Goal: Task Accomplishment & Management: Use online tool/utility

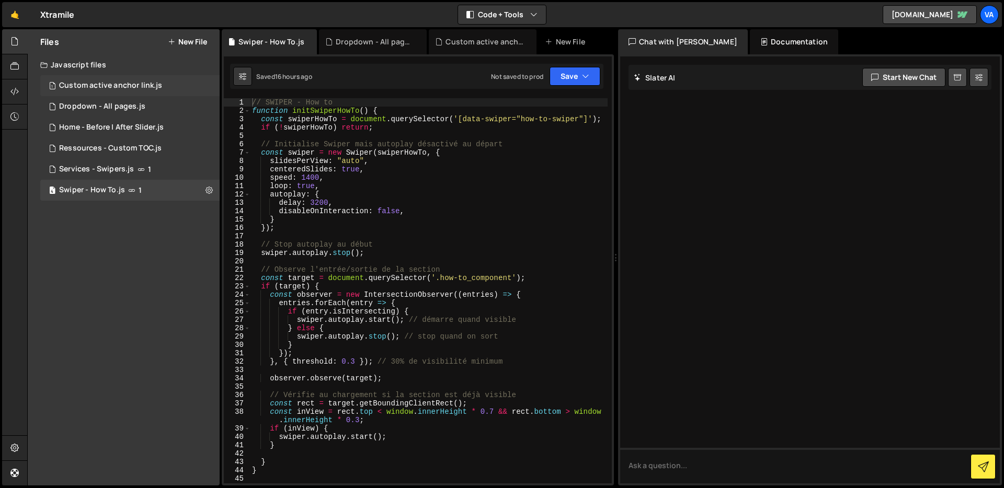
click at [122, 90] on div "1 Custom active anchor link.js 0" at bounding box center [129, 85] width 179 height 21
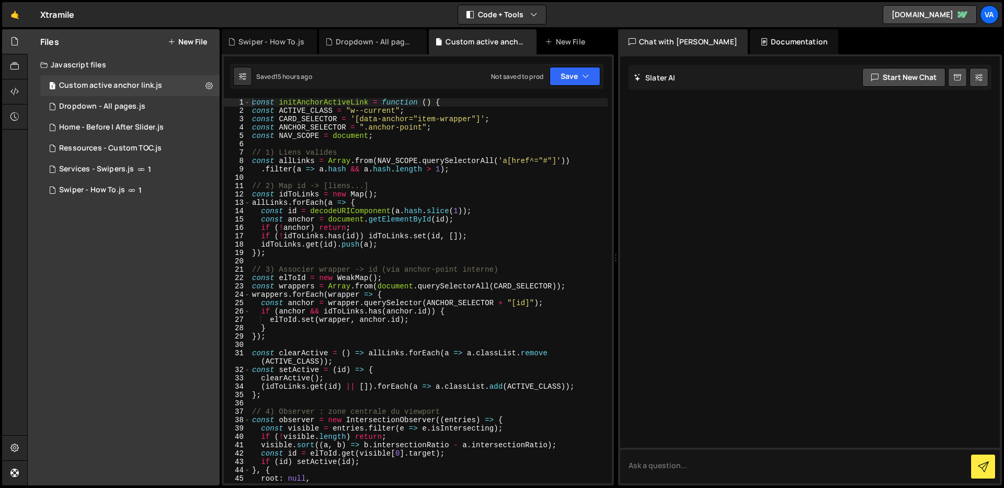
click at [340, 163] on div "const initAnchorActiveLink = function ( ) { const ACTIVE_CLASS = "w--current" ;…" at bounding box center [429, 299] width 358 height 402
type textarea "initAnchorActiveLink();"
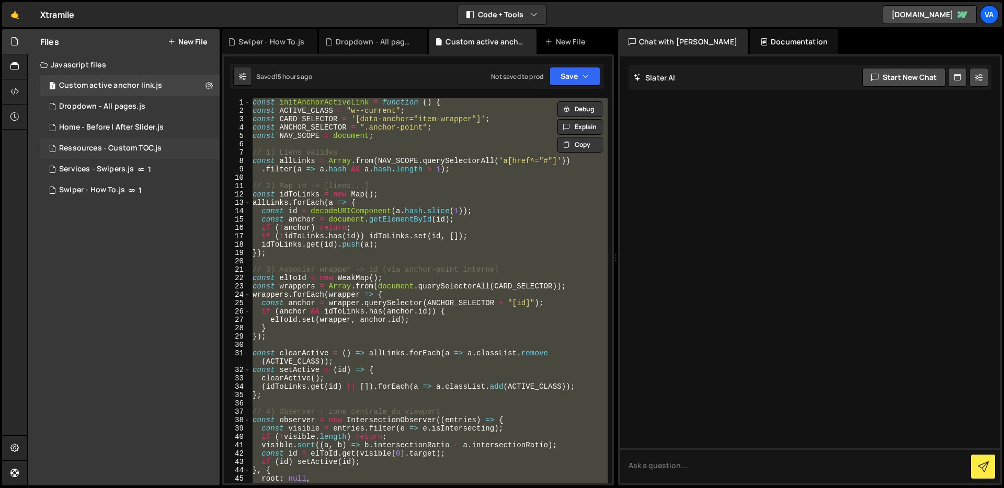
click at [111, 151] on div "Ressources - Custom TOC.js" at bounding box center [110, 148] width 102 height 9
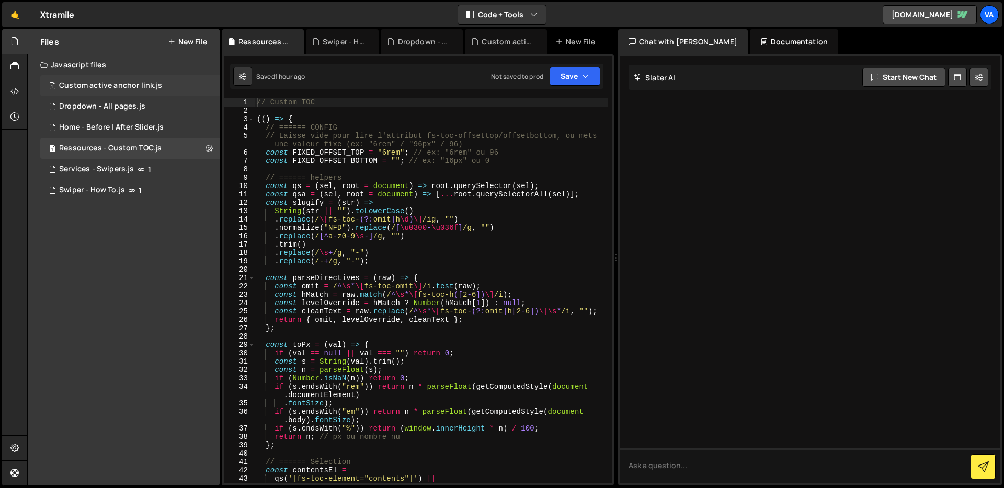
click at [131, 94] on div "1 Custom active anchor link.js 0" at bounding box center [129, 85] width 179 height 21
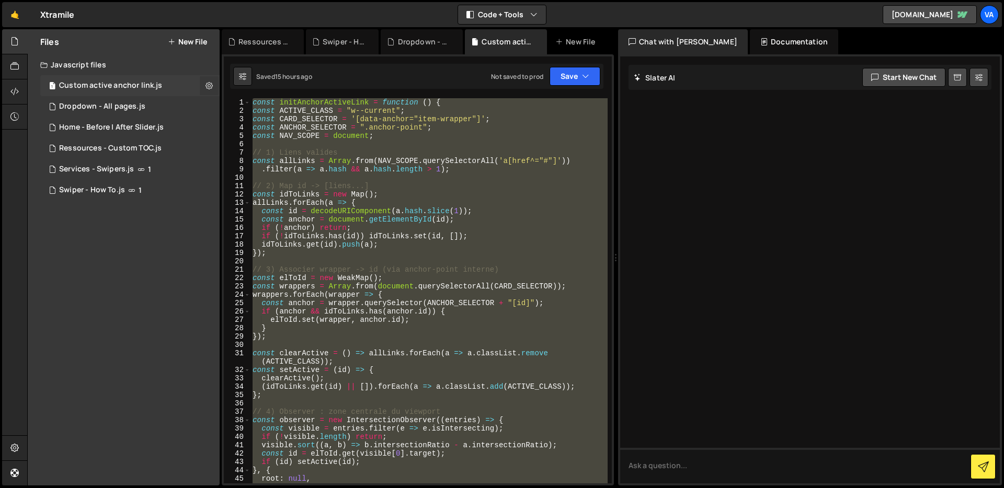
click at [204, 84] on button at bounding box center [209, 85] width 19 height 19
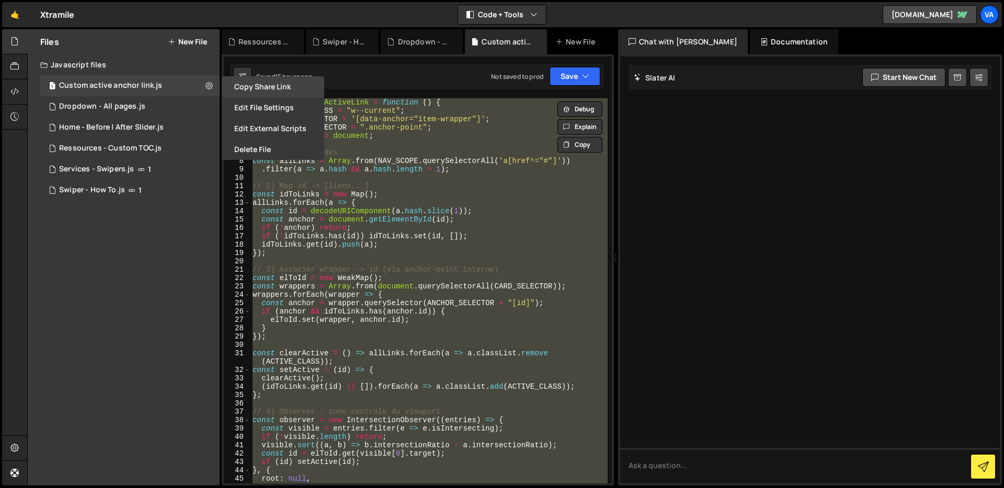
click at [242, 86] on button "Copy share link" at bounding box center [273, 86] width 102 height 21
click at [246, 105] on button "Edit File Settings" at bounding box center [273, 107] width 102 height 21
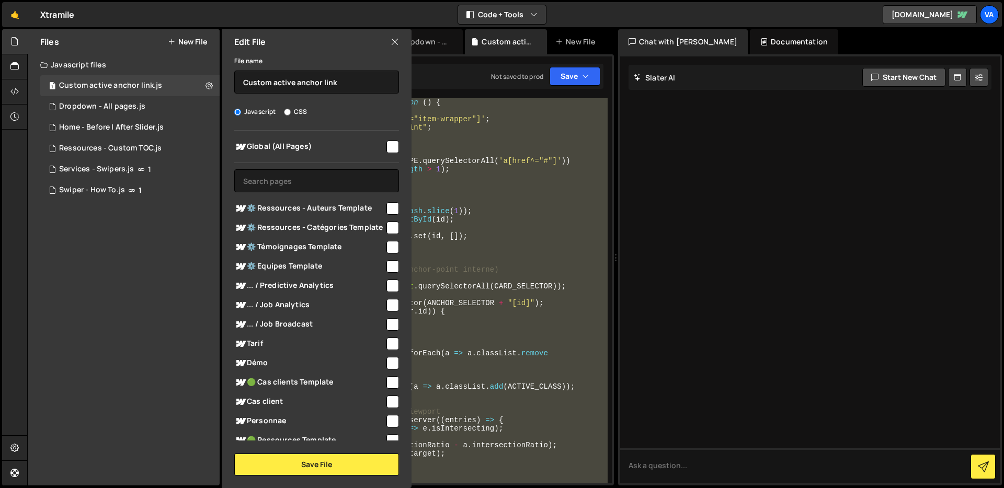
click at [394, 44] on icon at bounding box center [395, 42] width 8 height 12
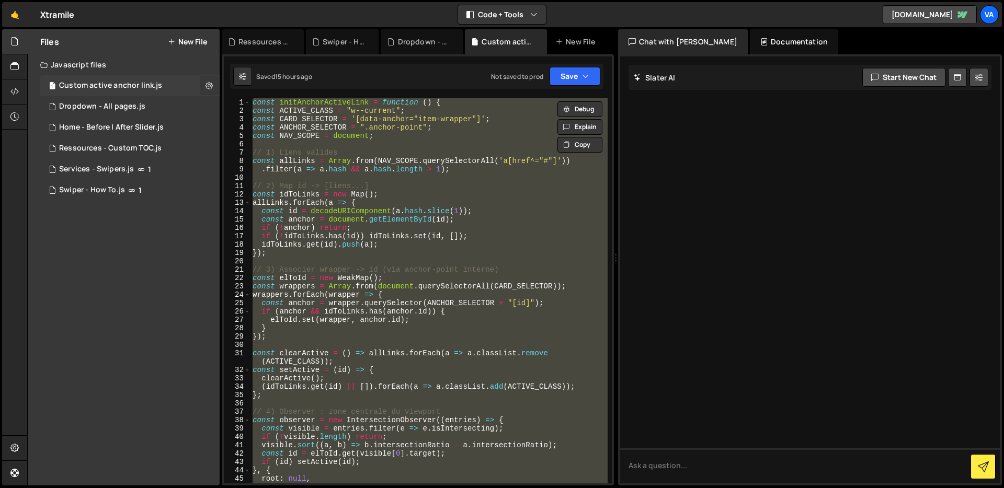
click at [209, 87] on icon at bounding box center [208, 86] width 7 height 10
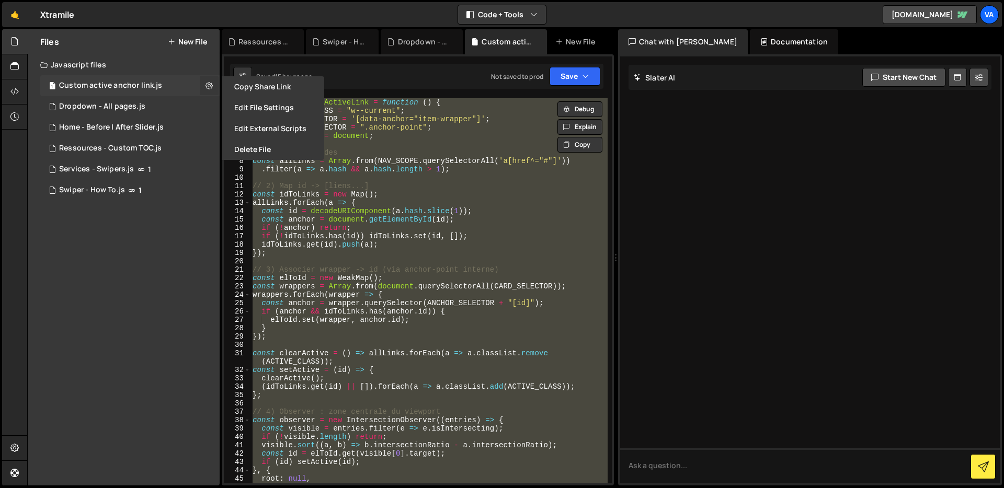
click at [205, 78] on button at bounding box center [209, 85] width 19 height 19
click at [205, 82] on icon at bounding box center [208, 86] width 7 height 10
click at [200, 82] on button at bounding box center [209, 85] width 19 height 19
click at [208, 121] on div "1 Home - Before | After Slider.js 0" at bounding box center [129, 127] width 179 height 21
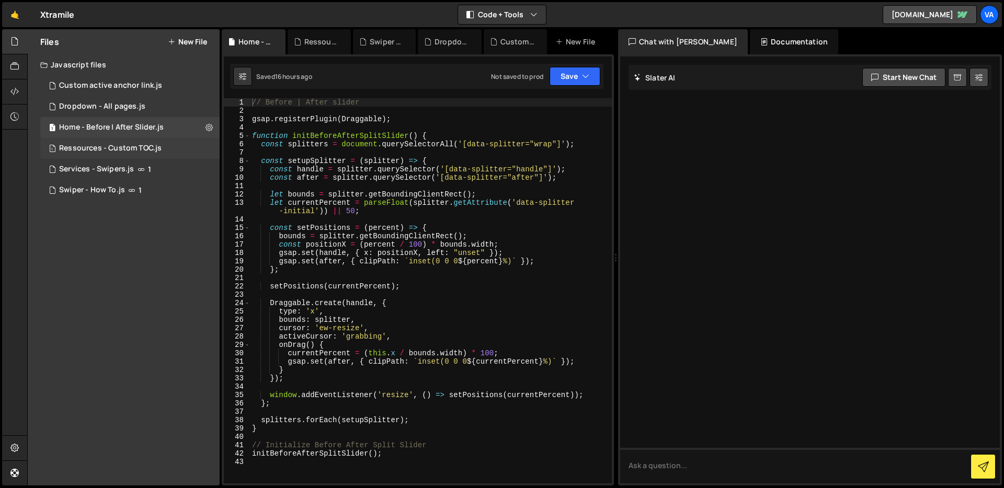
click at [205, 143] on div "1 Ressources - Custom TOC.js 0" at bounding box center [129, 148] width 179 height 21
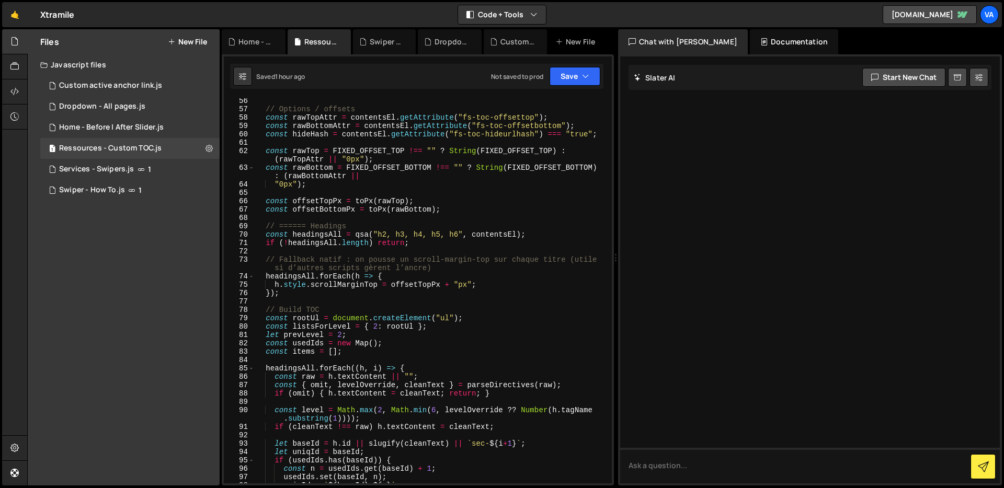
scroll to position [551, 0]
click at [344, 267] on div "// Options / offsets const rawTopAttr = contentsEl . getAttribute ( "fs-toc-off…" at bounding box center [431, 298] width 353 height 402
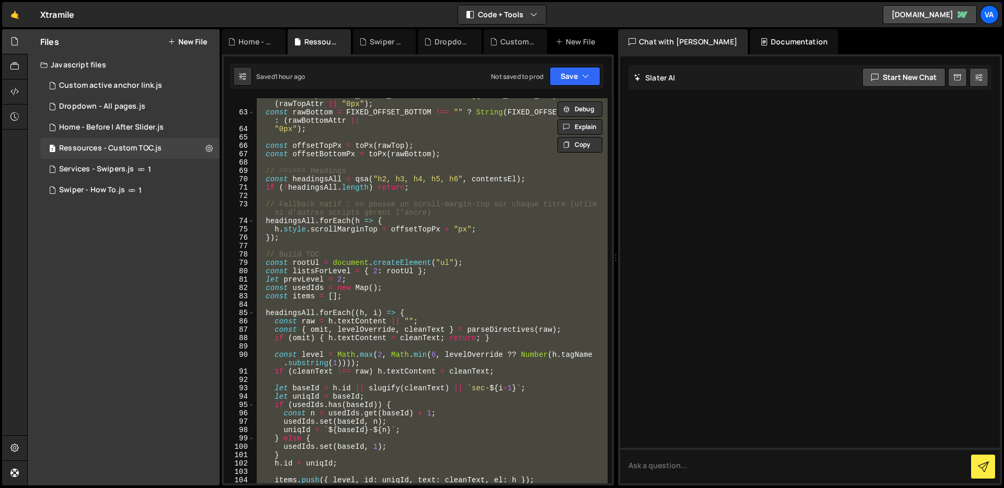
click at [417, 232] on div "const rawTop = FIXED_OFFSET_TOP !== "" ? String ( FIXED_OFFSET_TOP ) : ( rawTop…" at bounding box center [431, 297] width 353 height 410
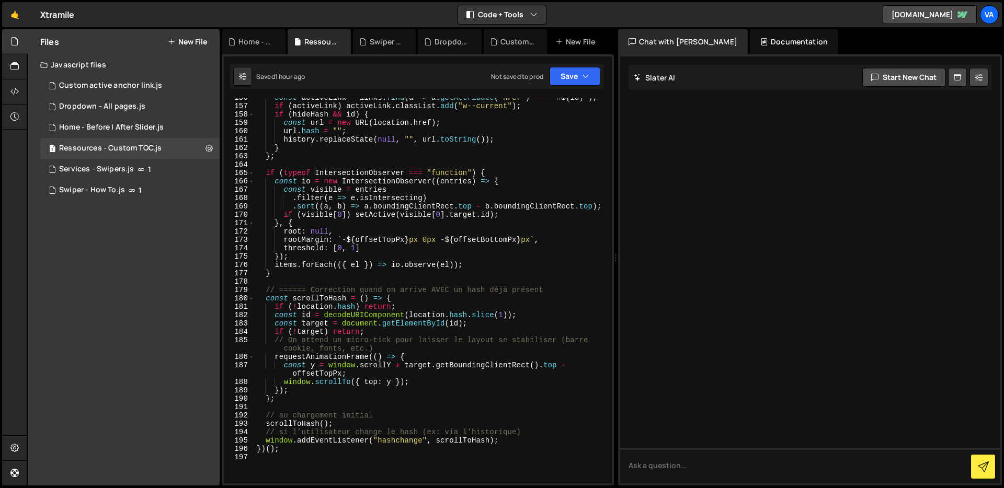
scroll to position [1385, 0]
click at [266, 174] on div "const activeLink = links . find ( a => a . getAttribute ( "href" ) === ` # ${ i…" at bounding box center [431, 295] width 353 height 402
click at [279, 270] on div "const activeLink = links . find ( a => a . getAttribute ( "href" ) === ` # ${ i…" at bounding box center [431, 295] width 353 height 402
type textarea "items.forEach(({ el }) => io.observe(el)); }"
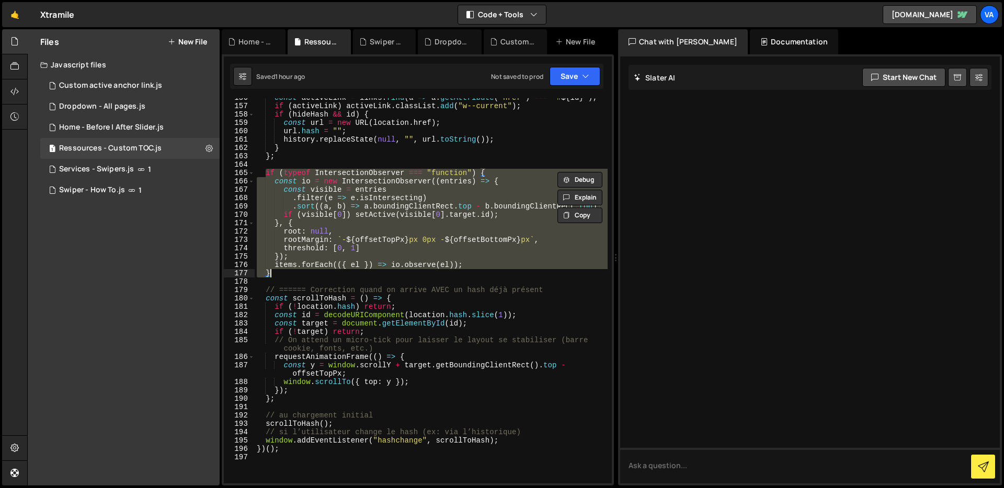
paste textarea
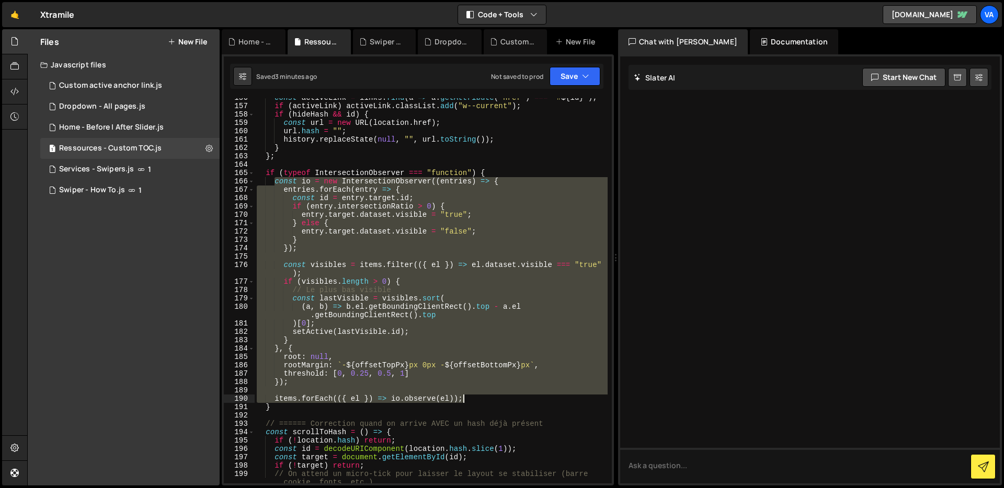
drag, startPoint x: 276, startPoint y: 181, endPoint x: 471, endPoint y: 396, distance: 290.2
click at [471, 396] on div "const activeLink = links . find ( a => a . getAttribute ( "href" ) === ` # ${ i…" at bounding box center [431, 295] width 353 height 402
type textarea "items.forEach(({ el }) => io.observe(el));"
paste textarea
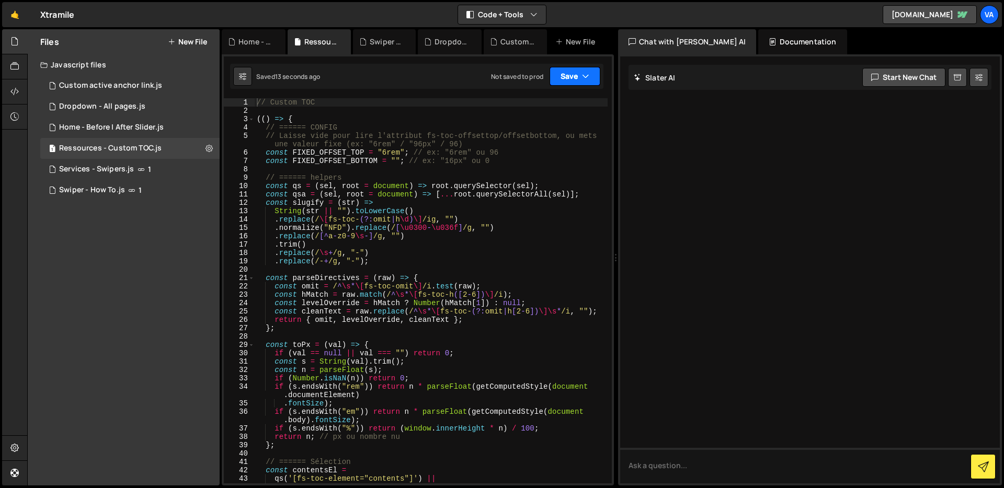
click at [570, 70] on button "Save" at bounding box center [575, 76] width 51 height 19
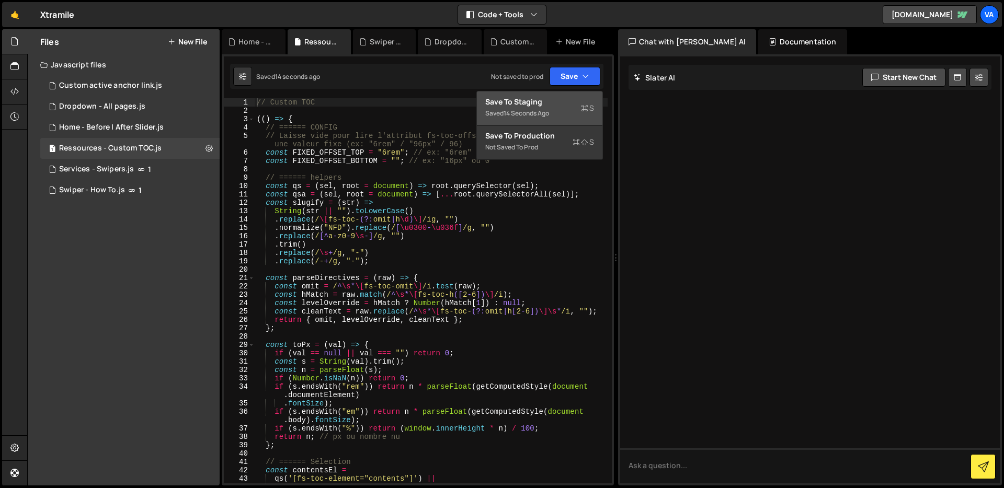
click at [555, 107] on div "Saved 14 seconds ago" at bounding box center [539, 113] width 109 height 13
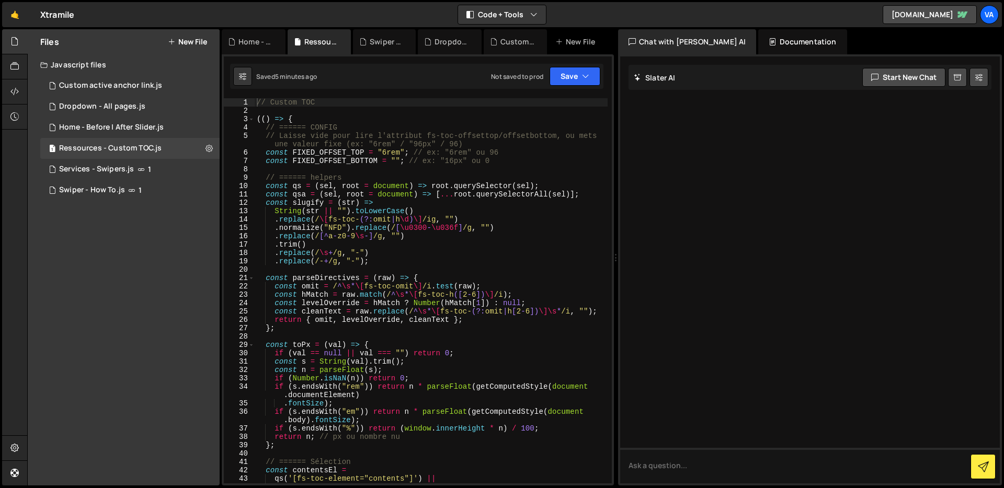
click at [354, 262] on div "// Custom TOC (( ) => { // ====== CONFIG // Laisse vide pour lire l'attribut fs…" at bounding box center [431, 299] width 353 height 402
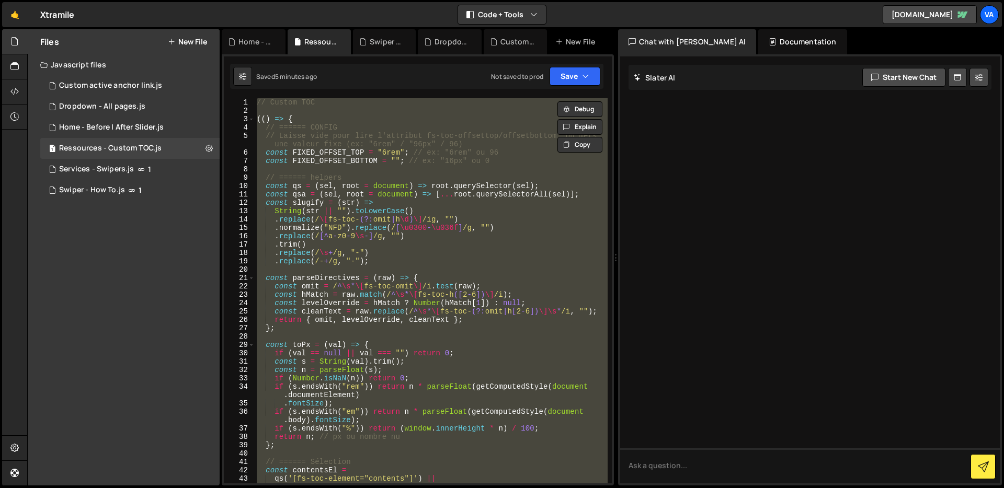
click at [371, 212] on div "// Custom TOC (( ) => { // ====== CONFIG // Laisse vide pour lire l'attribut fs…" at bounding box center [431, 290] width 353 height 385
click at [569, 79] on button "Save" at bounding box center [575, 76] width 51 height 19
click at [539, 104] on div "Save to Staging S" at bounding box center [539, 102] width 109 height 10
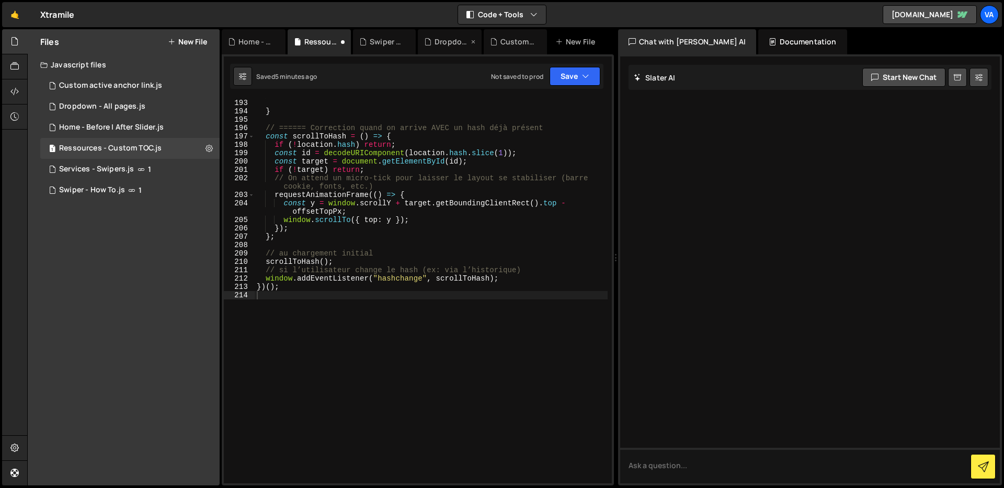
scroll to position [1707, 0]
click at [386, 211] on div "}) ; } // ====== Correction quand on arrive AVEC un hash déjà présent const scr…" at bounding box center [431, 291] width 353 height 402
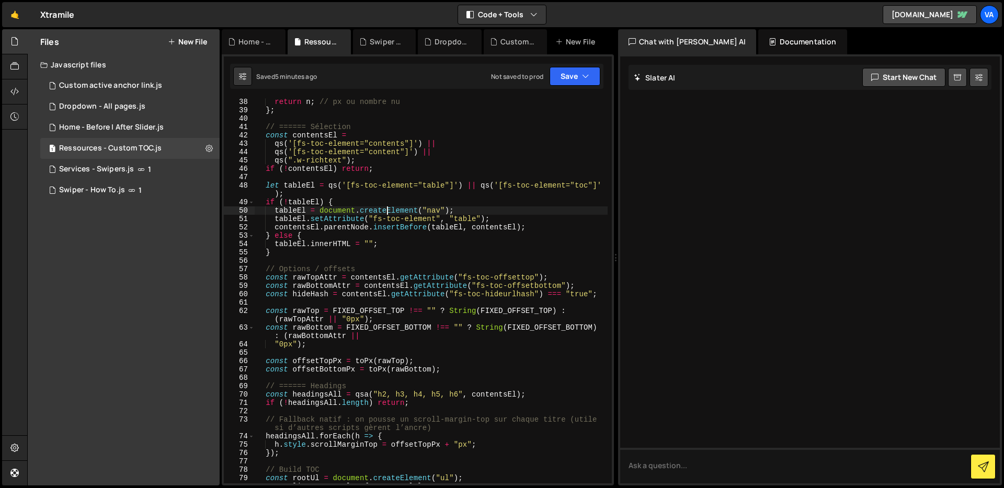
click at [386, 211] on div "return n ; // px ou nombre nu } ; // ====== Sélection const contentsEl = qs ( '…" at bounding box center [431, 299] width 353 height 402
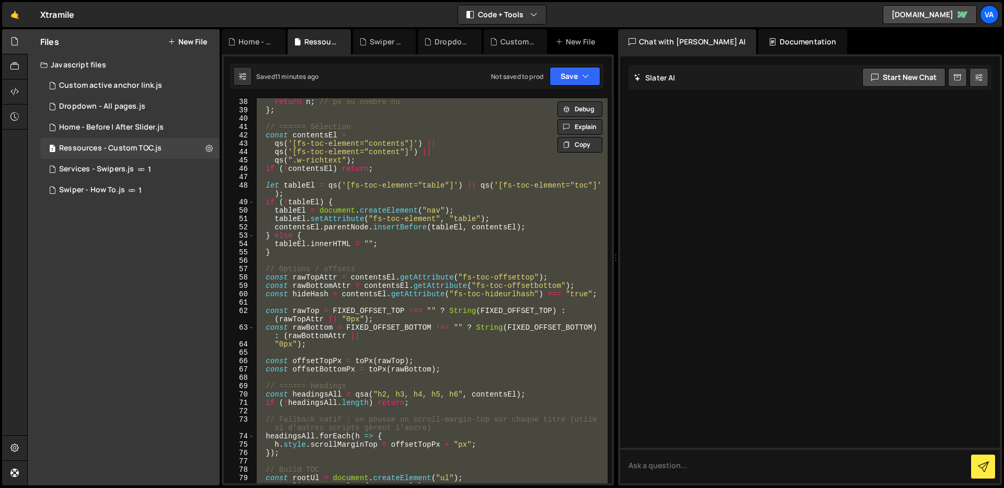
click at [390, 242] on div "return n ; // px ou nombre nu } ; // ====== Sélection const contentsEl = qs ( '…" at bounding box center [431, 290] width 353 height 385
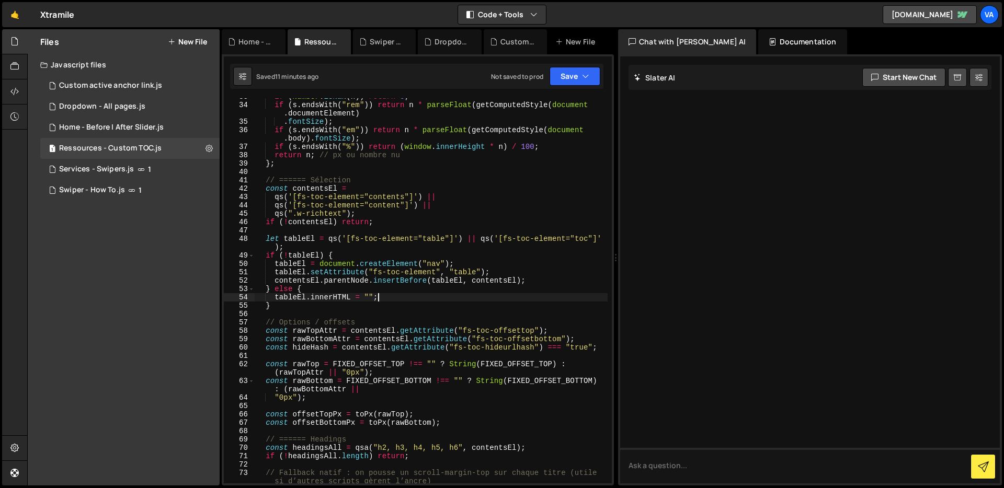
scroll to position [270, 0]
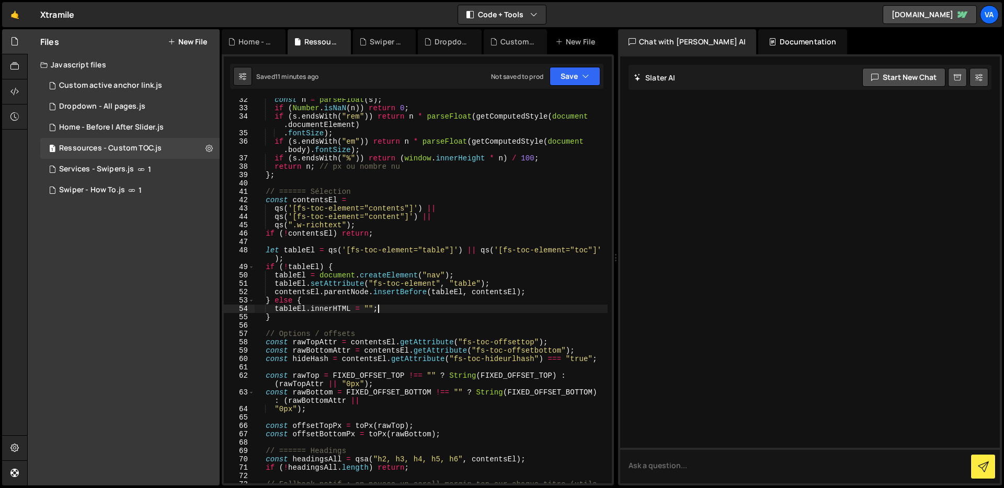
click at [382, 168] on div "const n = parseFloat ( s ) ; if ( Number . isNaN ( n )) return 0 ; if ( s . end…" at bounding box center [431, 301] width 353 height 410
type textarea "return n; // px ou nombre nu"
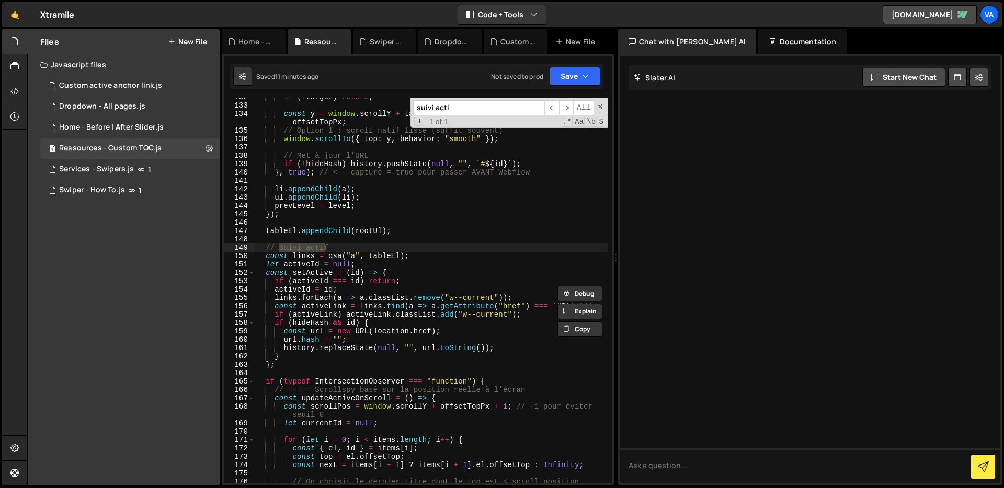
scroll to position [1204, 0]
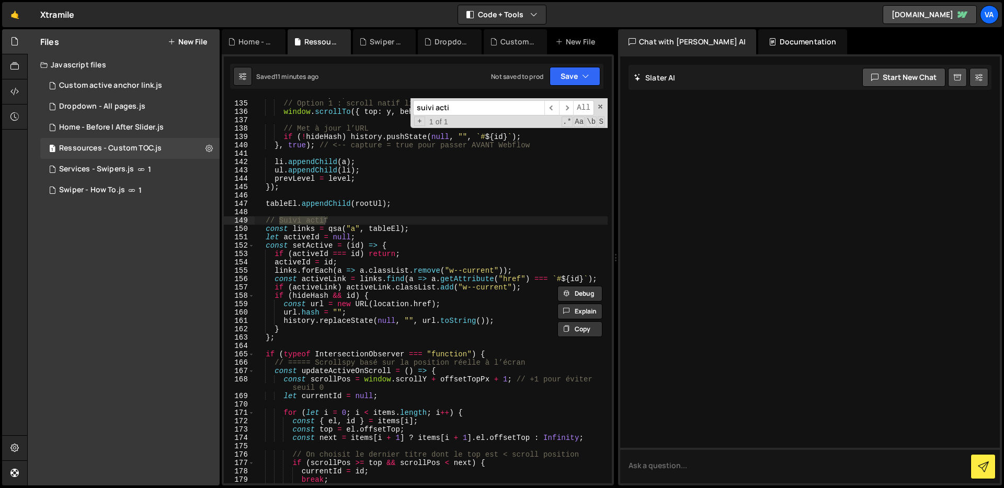
type input "suivi acti"
click at [266, 223] on div "const y = window . scrollY + target . getBoundingClientRect ( ) . top - offsetT…" at bounding box center [431, 288] width 353 height 410
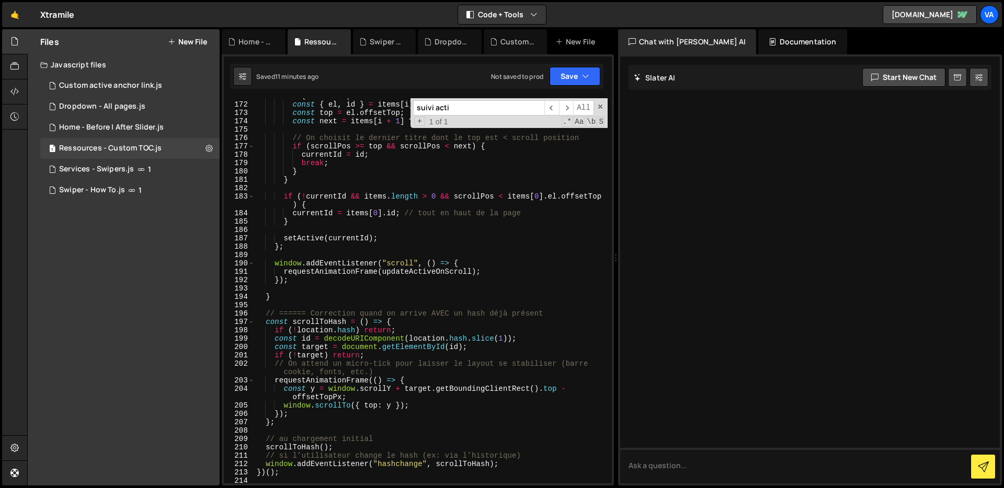
scroll to position [1533, 0]
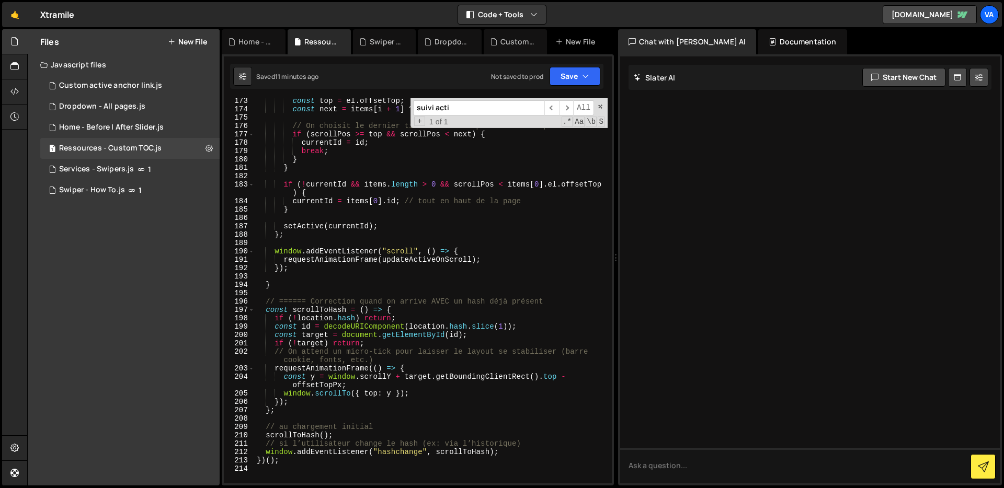
click at [281, 283] on div "const top = el . offsetTop ; const next = items [ i + 1 ] ? items [ i + 1 ] . e…" at bounding box center [431, 298] width 353 height 402
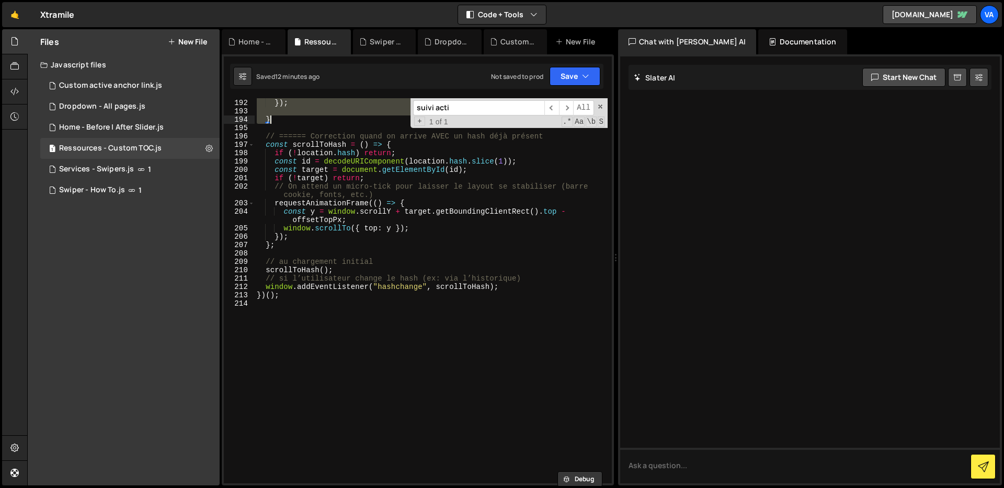
scroll to position [1698, 0]
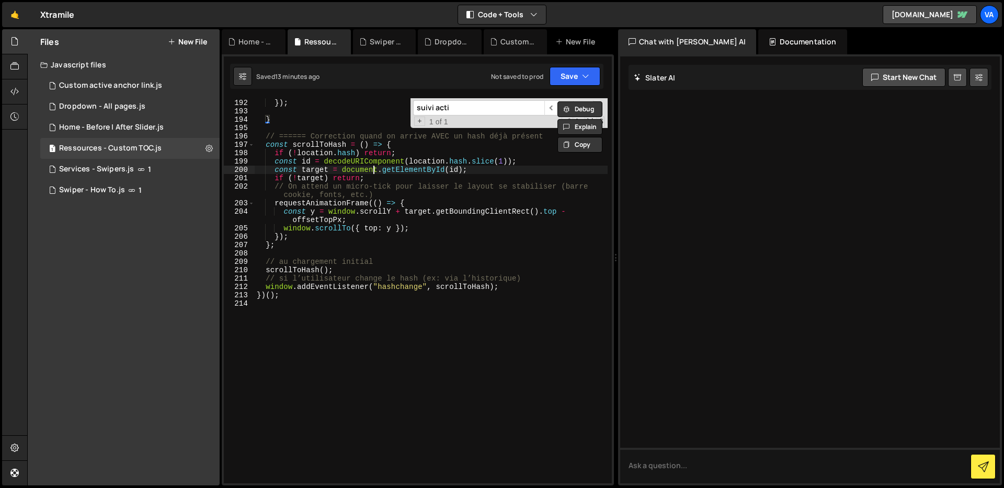
click at [371, 173] on div "requestAnimationFrame ( updateActiveOnScroll ) ; }) ; } // ====== Correction qu…" at bounding box center [431, 291] width 353 height 402
type textarea "})();"
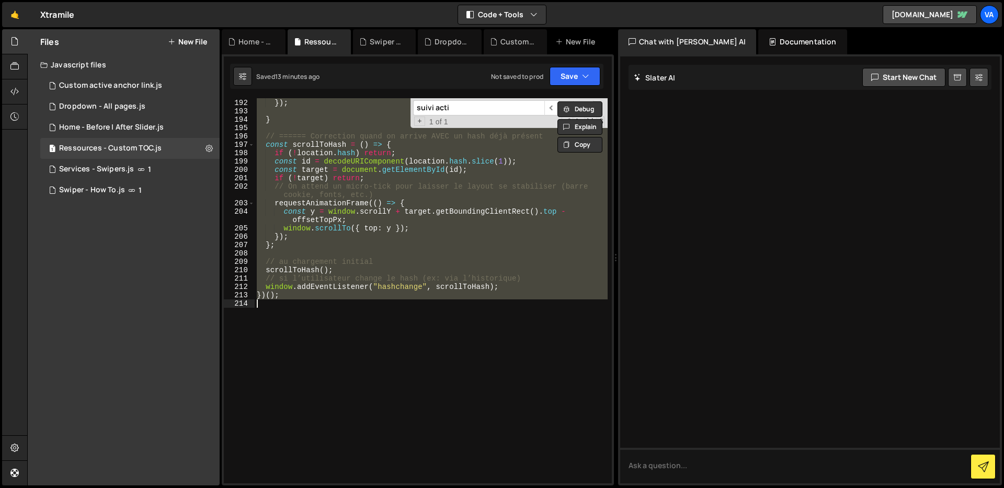
paste textarea
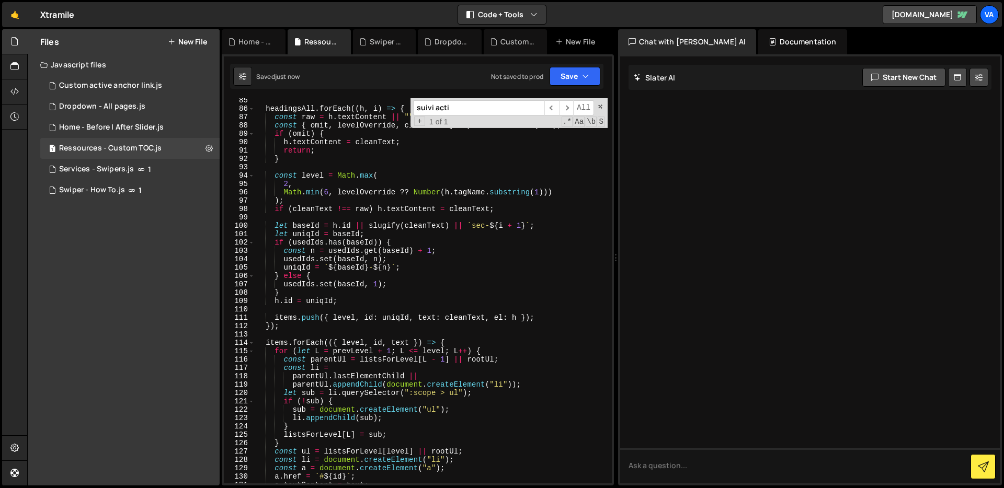
scroll to position [0, 0]
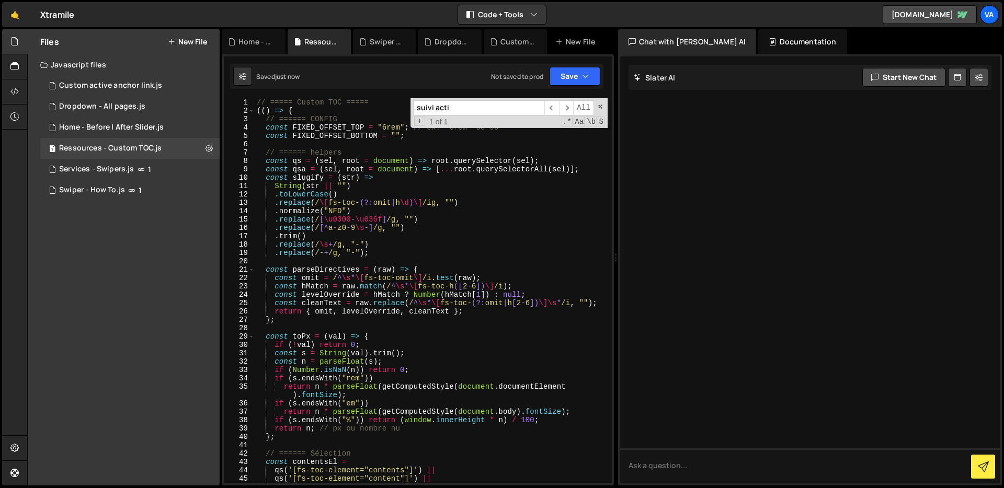
click at [371, 173] on div "// ===== Custom TOC ===== (( ) => { // ====== CONFIG const FIXED_OFFSET_TOP = "…" at bounding box center [431, 299] width 353 height 402
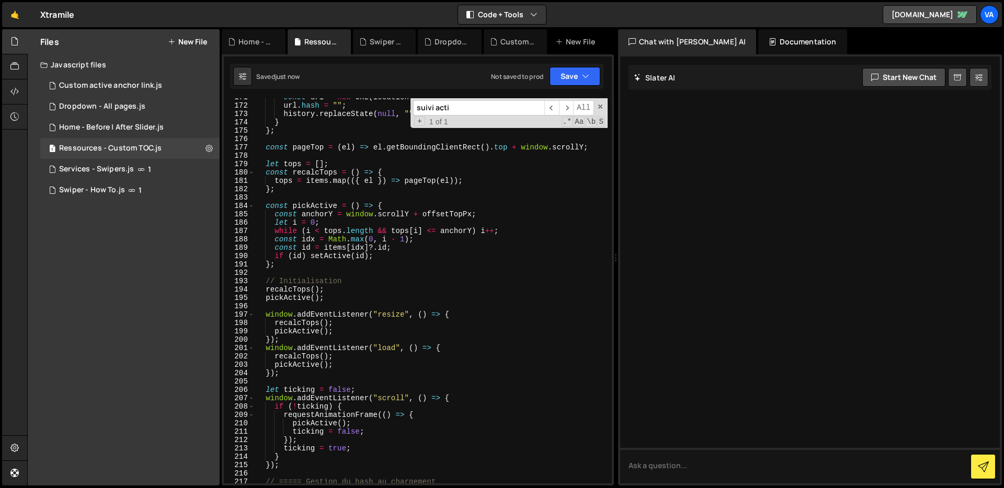
scroll to position [1757, 0]
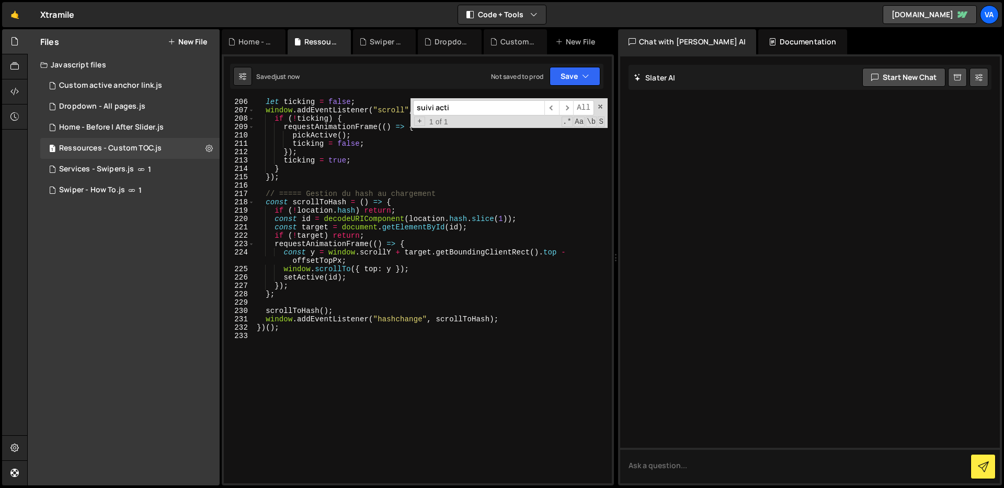
click at [371, 174] on div "let ticking = false ; window . addEventListener ( "scroll" , ( ) => { if ( ! ti…" at bounding box center [431, 299] width 353 height 402
click at [316, 238] on div "let ticking = false ; window . addEventListener ( "scroll" , ( ) => { if ( ! ti…" at bounding box center [431, 299] width 353 height 402
type textarea "if (!target) return;"
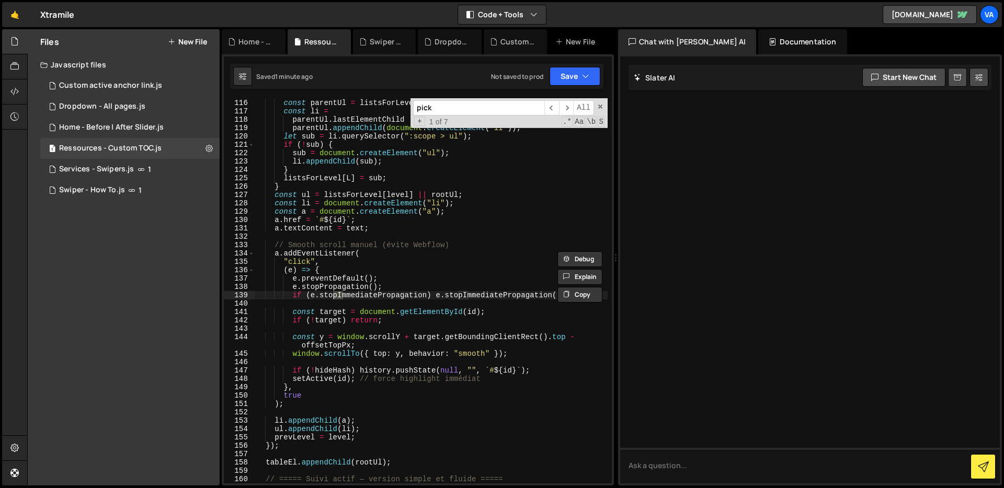
scroll to position [1389, 0]
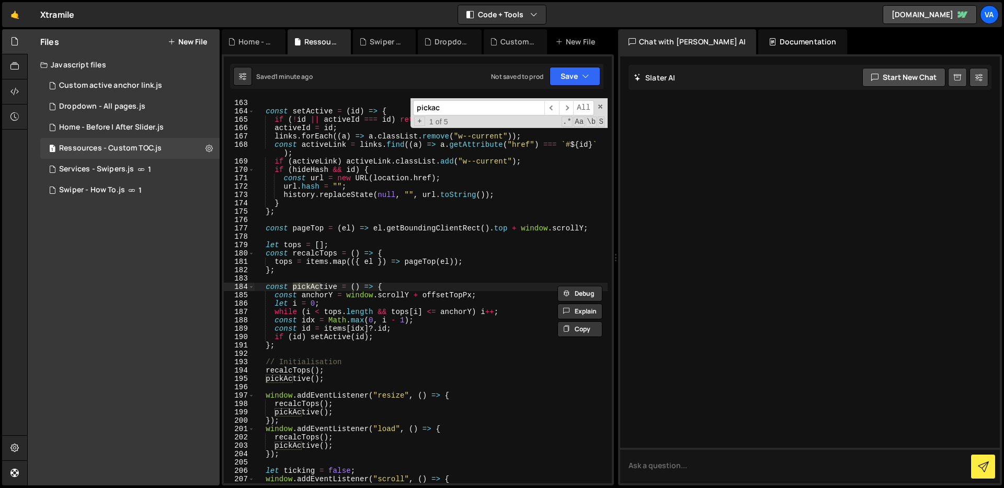
type input "pickac"
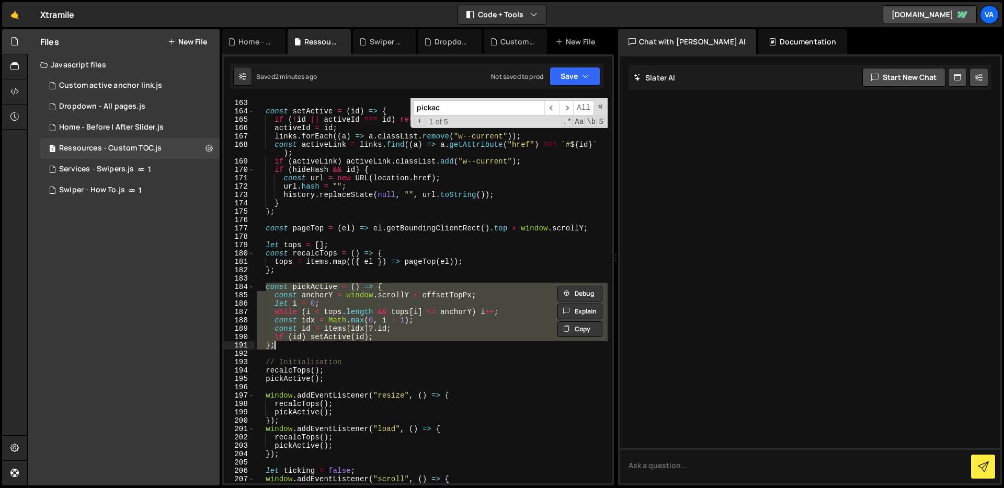
drag, startPoint x: 267, startPoint y: 288, endPoint x: 292, endPoint y: 346, distance: 63.9
click at [292, 346] on div "let activeId = null ; const setActive = ( id ) => { if ( ! id || activeId === i…" at bounding box center [431, 291] width 353 height 402
paste textarea
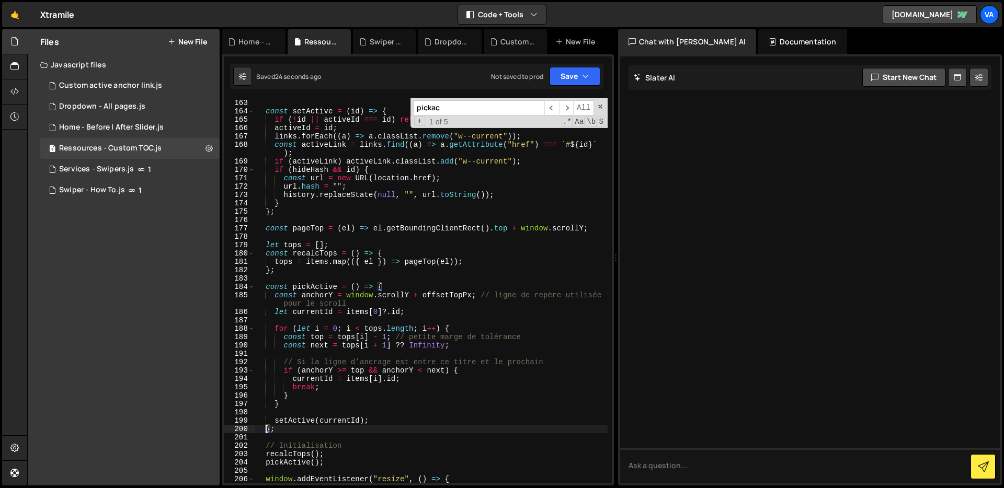
click at [315, 307] on div "let activeId = null ; const setActive = ( id ) => { if ( ! id || activeId === i…" at bounding box center [431, 291] width 353 height 402
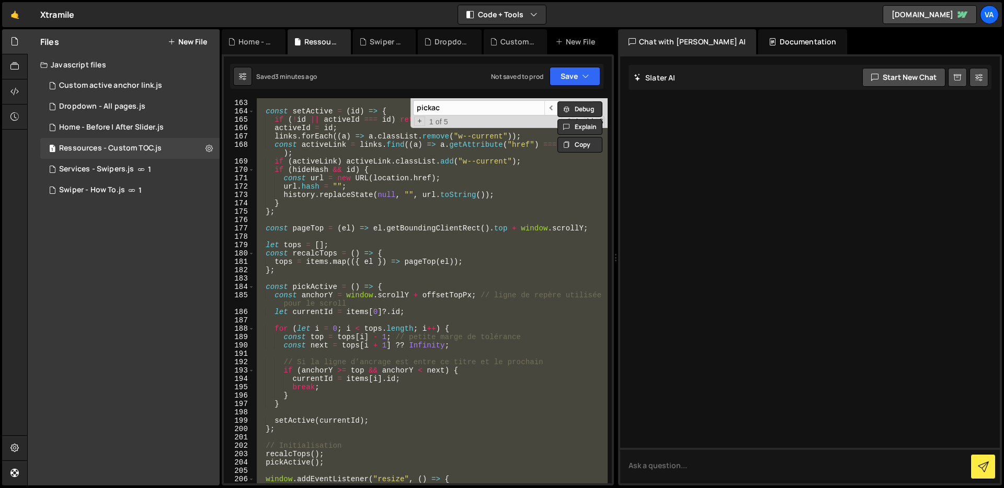
click at [319, 215] on div "let activeId = null ; const setActive = ( id ) => { if ( ! id || activeId === i…" at bounding box center [431, 290] width 353 height 385
type textarea "};"
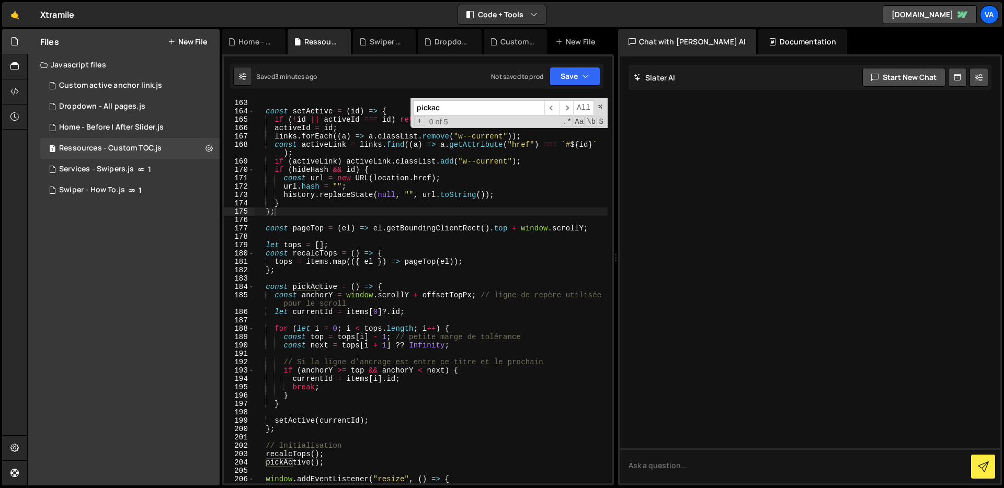
paste input "headingsAll.forEach((h) => { h.style.scrollMarginTop = offsetTopPx + "px"; });"
type input "headingsAll.forEach((h) => { h.style.scrollMarginTop = offsetTopPx + "px"; });"
paste input "headingsAll"
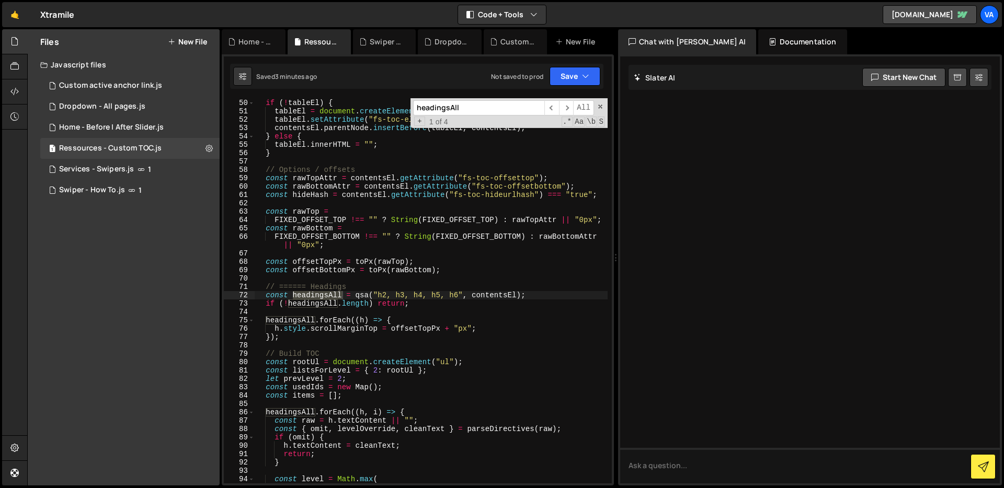
scroll to position [427, 0]
type input "headingsAll"
click at [568, 108] on span "​" at bounding box center [566, 107] width 15 height 15
click at [292, 340] on div "let tableEl = qs ( '[fs-toc-element="table"]' ) || qs ( '[fs-toc-element="toc"]…" at bounding box center [431, 287] width 353 height 410
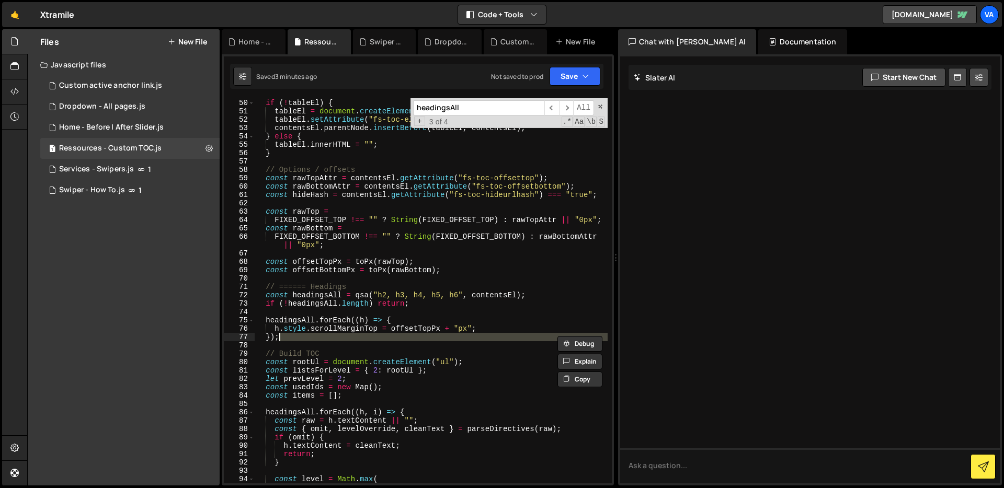
click at [262, 319] on div "let tableEl = qs ( '[fs-toc-element="table"]' ) || qs ( '[fs-toc-element="toc"]…" at bounding box center [431, 287] width 353 height 410
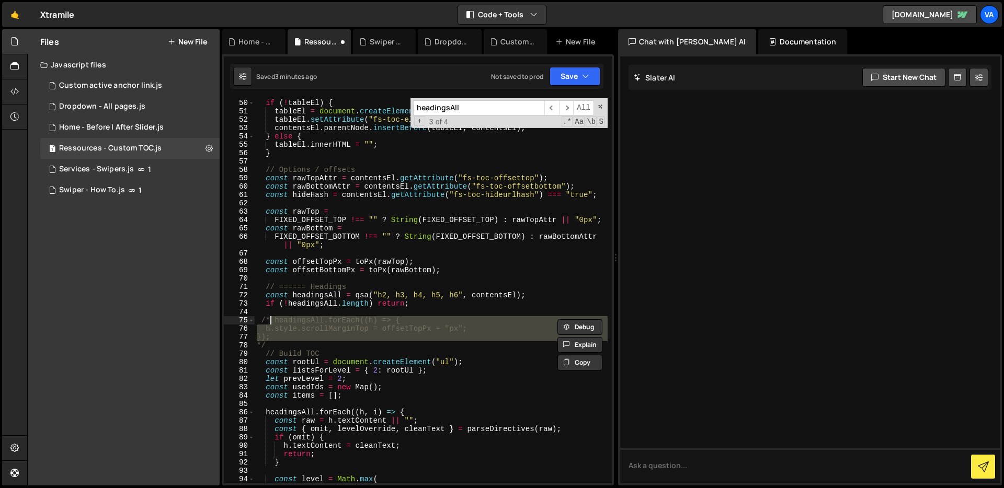
click at [311, 336] on div "let tableEl = qs ( '[fs-toc-element="table"]' ) || qs ( '[fs-toc-element="toc"]…" at bounding box center [431, 287] width 353 height 410
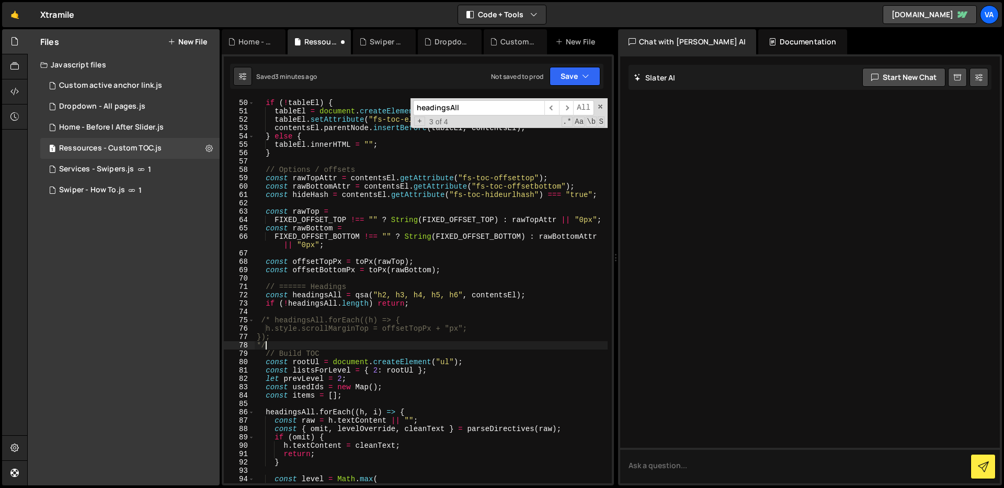
click at [304, 347] on div "let tableEl = qs ( '[fs-toc-element="table"]' ) || qs ( '[fs-toc-element="toc"]…" at bounding box center [431, 287] width 353 height 410
type textarea "*/"
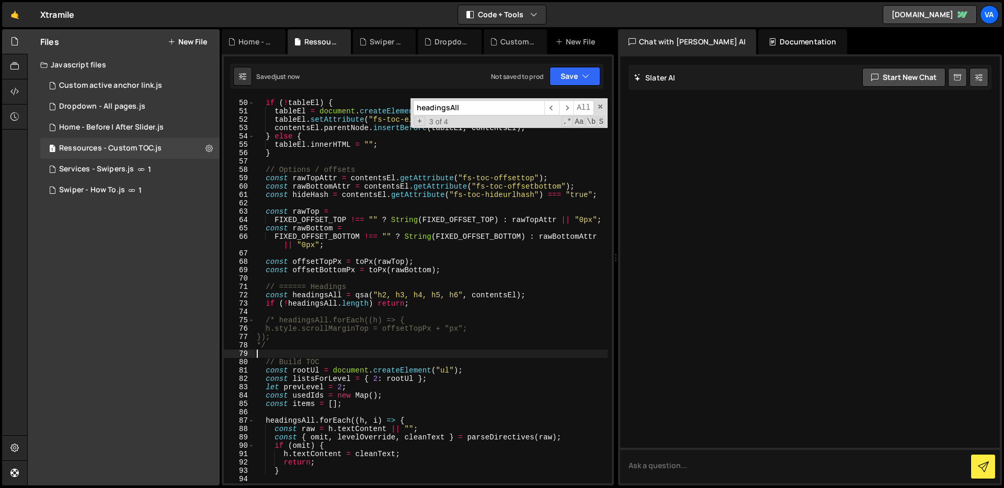
click at [267, 325] on div "let tableEl = qs ( '[fs-toc-element="table"]' ) || qs ( '[fs-toc-element="toc"]…" at bounding box center [431, 287] width 353 height 410
click at [572, 83] on button "Save" at bounding box center [575, 76] width 51 height 19
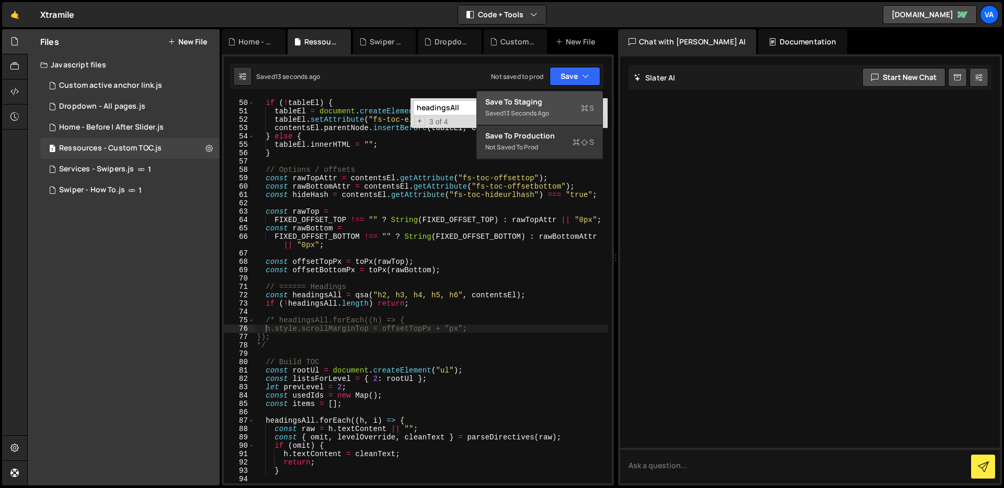
click at [532, 117] on div "13 seconds ago" at bounding box center [526, 113] width 45 height 9
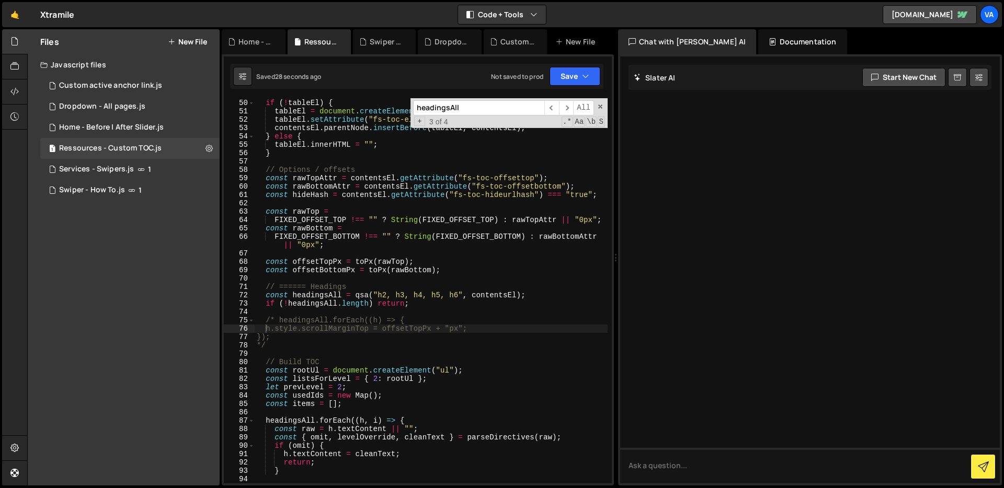
click at [428, 223] on div "let tableEl = qs ( '[fs-toc-element="table"]' ) || qs ( '[fs-toc-element="toc"]…" at bounding box center [431, 287] width 353 height 410
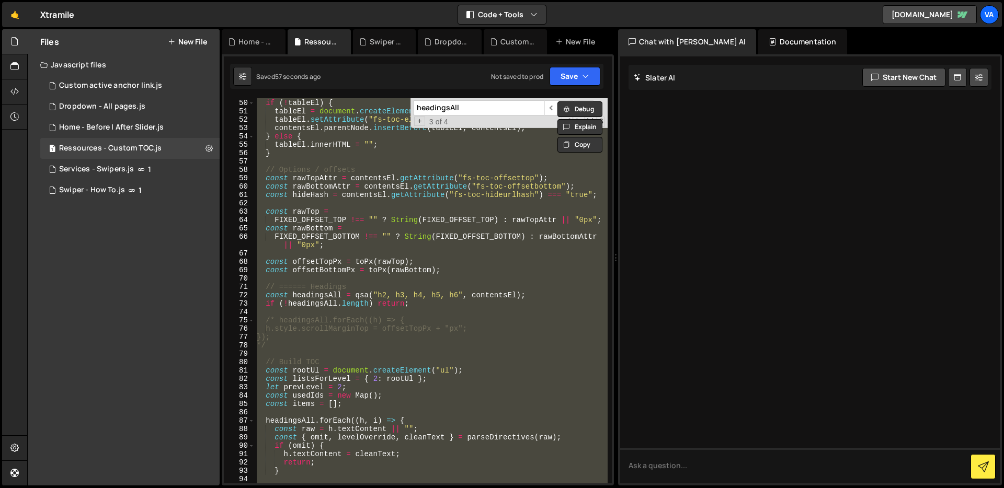
click at [335, 259] on div "let tableEl = qs ( '[fs-toc-element="table"]' ) || qs ( '[fs-toc-element="toc"]…" at bounding box center [431, 290] width 353 height 385
type textarea "const offsetTopPx = toPx(rawTop);"
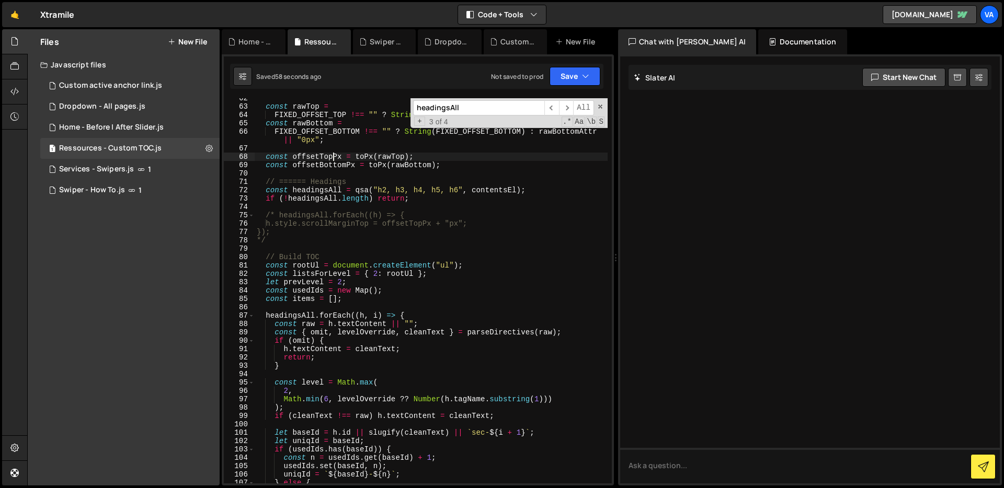
scroll to position [533, 0]
click at [477, 108] on input "headingsAll" at bounding box center [478, 107] width 131 height 15
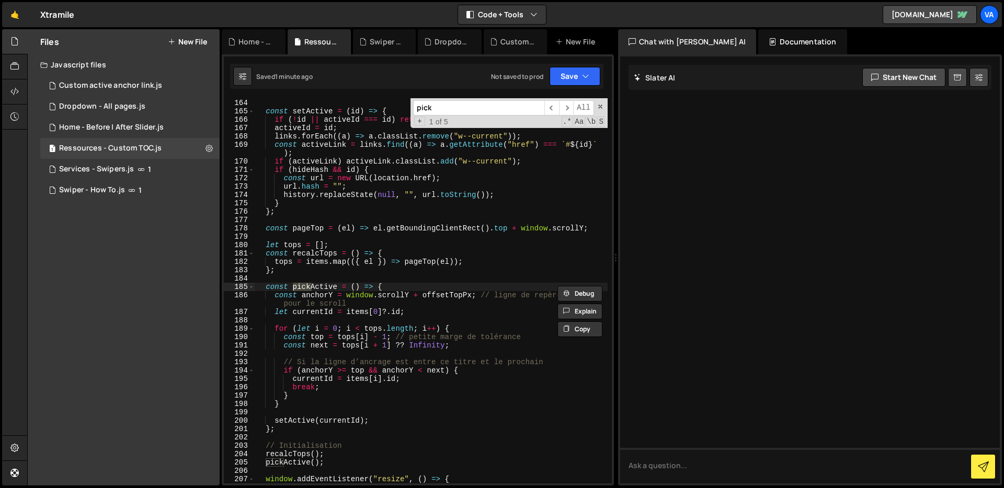
type input "pick"
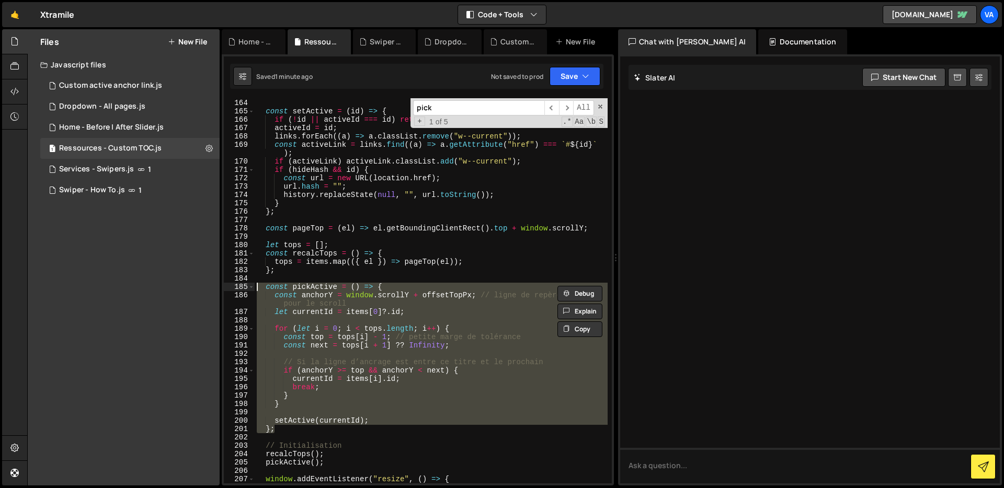
drag, startPoint x: 279, startPoint y: 430, endPoint x: 239, endPoint y: 287, distance: 148.2
click at [239, 287] on div "}; 163 164 165 166 167 168 169 170 171 172 173 174 175 176 177 178 179 180 181 …" at bounding box center [418, 290] width 388 height 385
type textarea "const pickActive = () => { const anchorY = window.scrollY + offsetTopPx; // lig…"
paste textarea
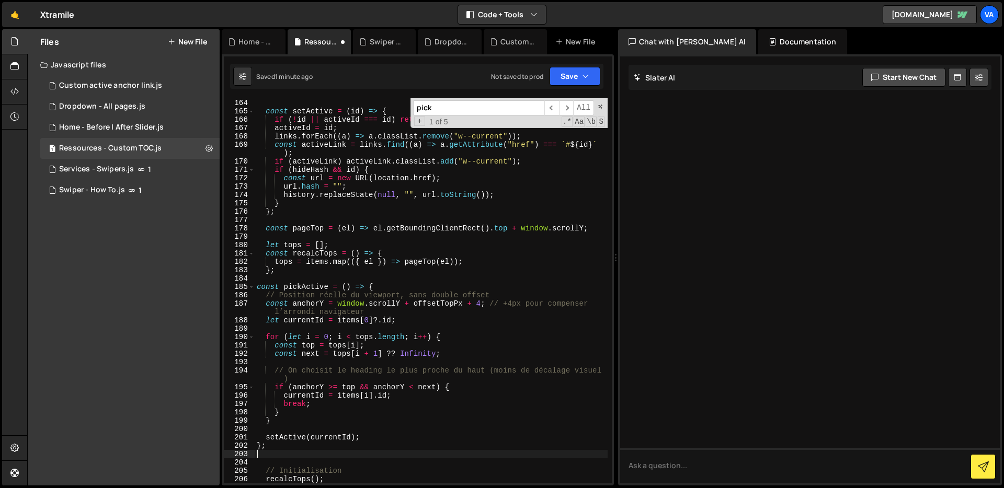
type textarea "};"
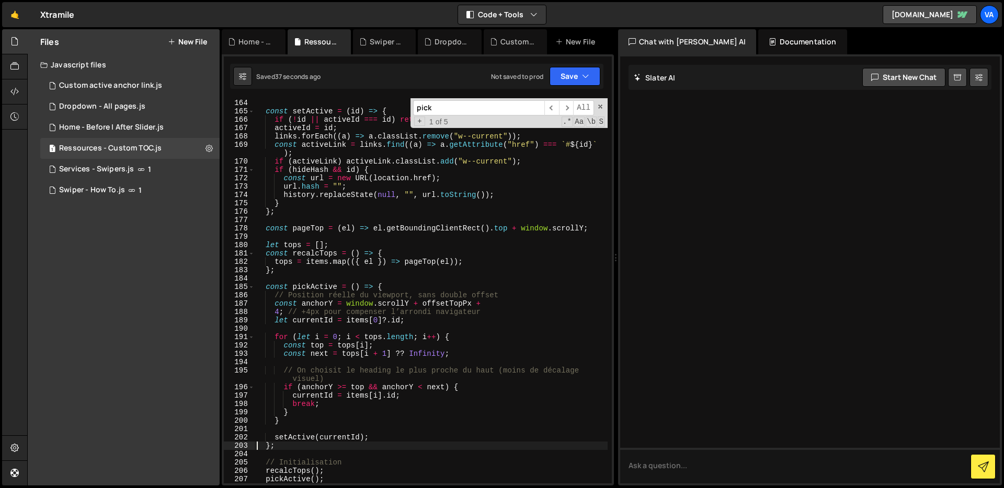
click at [453, 107] on input "pick" at bounding box center [478, 107] width 131 height 15
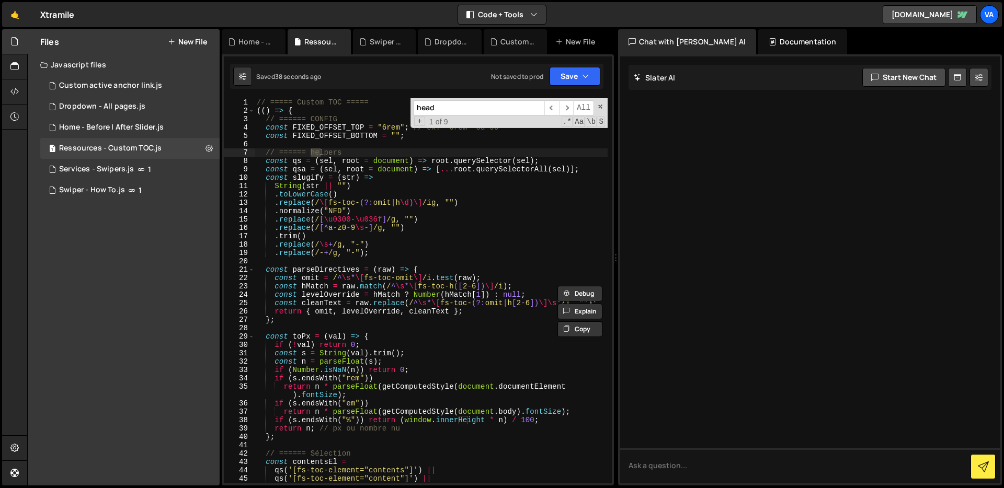
scroll to position [427, 0]
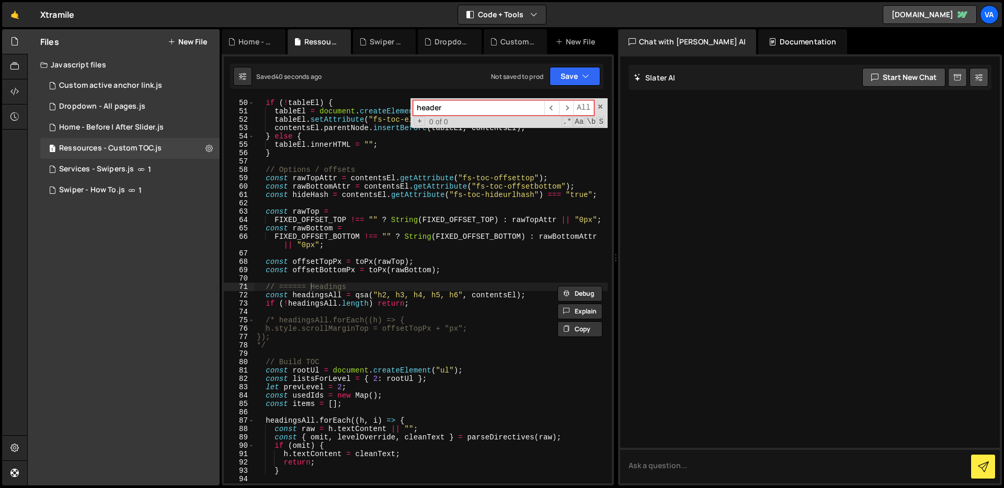
type input "header"
click at [419, 312] on div "let tableEl = qs ( '[fs-toc-element="table"]' ) || qs ( '[fs-toc-element="toc"]…" at bounding box center [431, 287] width 353 height 410
click at [463, 103] on input "header" at bounding box center [478, 107] width 131 height 15
click at [574, 111] on span "All" at bounding box center [583, 107] width 21 height 15
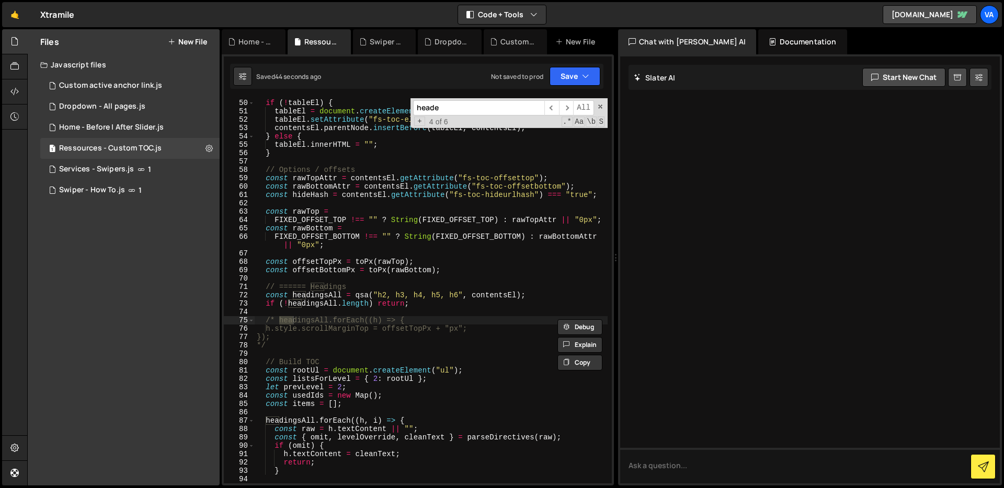
type input "header"
click at [381, 195] on div "let tableEl = qs ( '[fs-toc-element="table"]' ) || qs ( '[fs-toc-element="toc"]…" at bounding box center [431, 287] width 353 height 410
click at [457, 307] on div "let tableEl = qs ( '[fs-toc-element="table"]' ) || qs ( '[fs-toc-element="toc"]…" at bounding box center [431, 287] width 353 height 410
type textarea "})();"
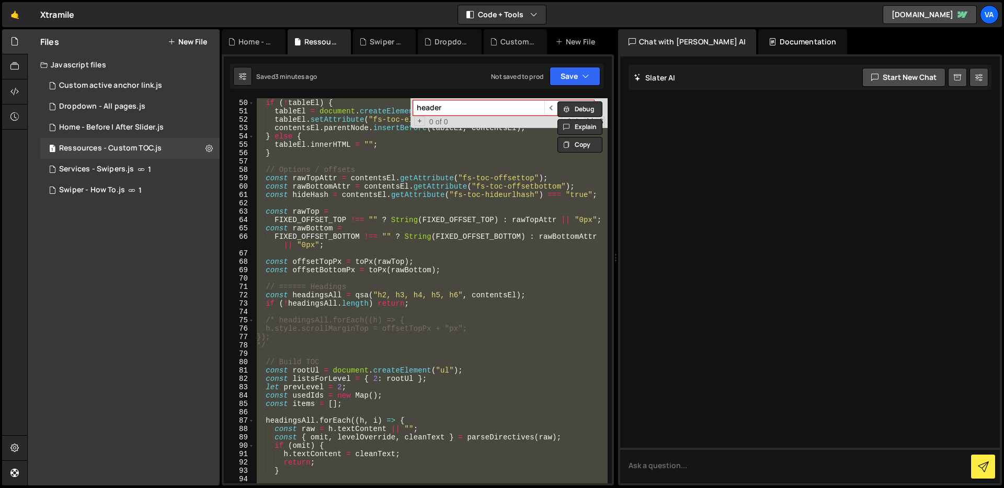
click at [431, 93] on div "XXXXXXXXXXXXXXXXXXXXXXXXXXXXXXXXXXXXXXXXXXXXXXXXXXXXXXXXXXXXXXXXXXXXXXXXXXXXXXX…" at bounding box center [418, 269] width 392 height 431
click at [451, 108] on input "header" at bounding box center [478, 107] width 131 height 15
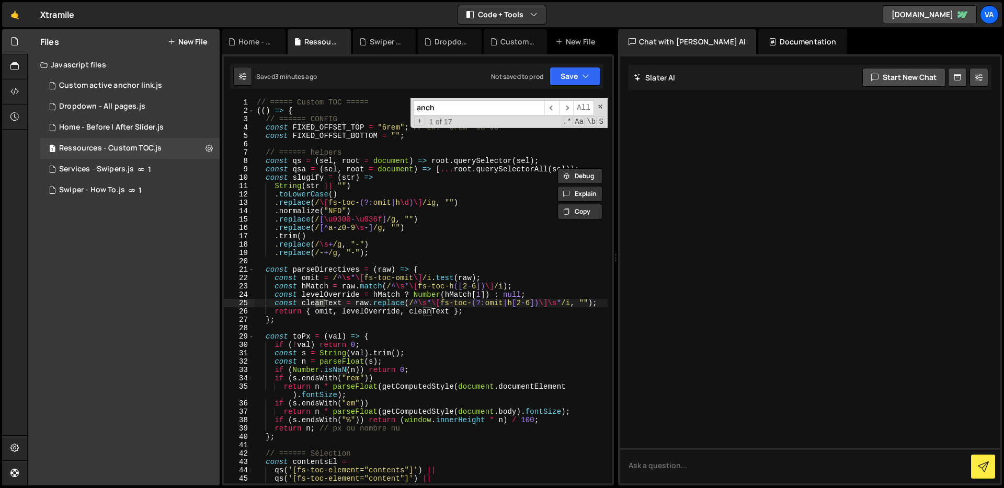
scroll to position [1414, 0]
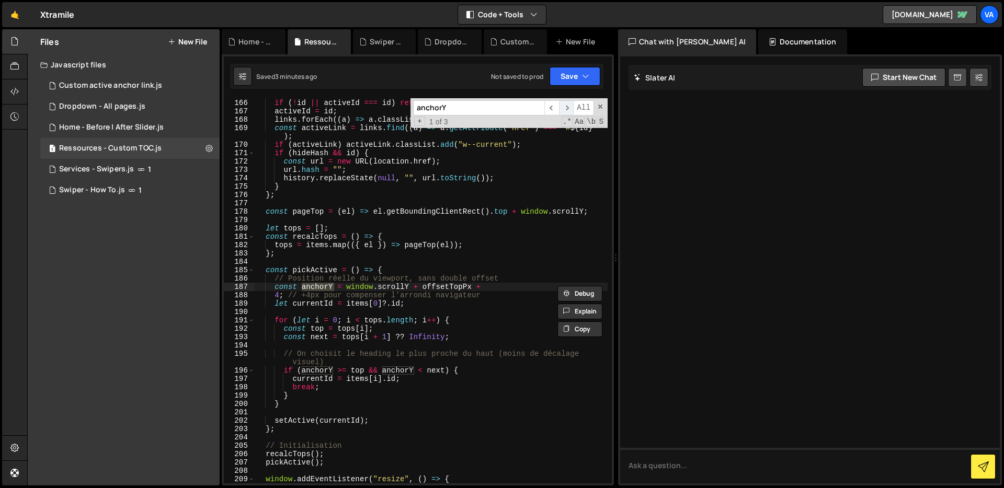
type input "anchorY"
click at [565, 108] on span "​" at bounding box center [566, 107] width 15 height 15
click at [278, 295] on div "const setActive = ( id ) => { if ( ! id || activeId === id ) return ; activeId …" at bounding box center [431, 291] width 353 height 402
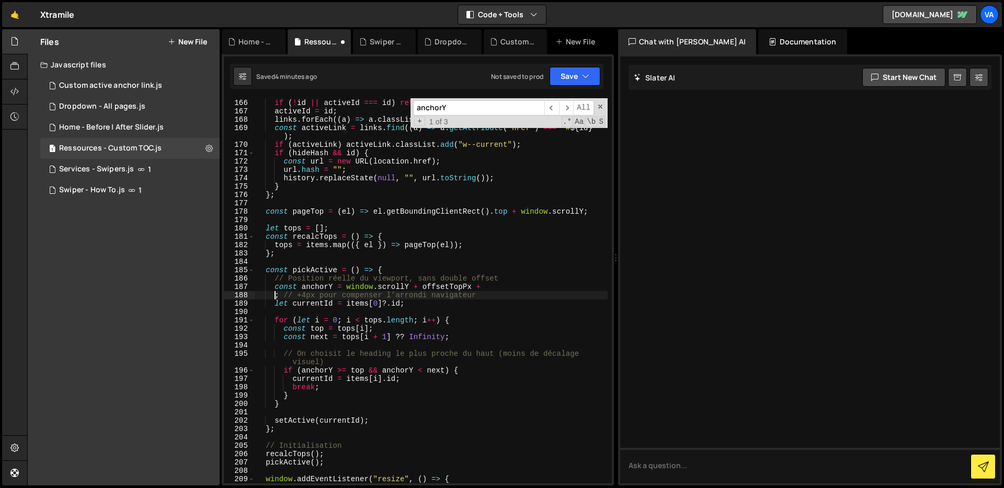
scroll to position [0, 2]
click at [278, 292] on div "const setActive = ( id ) => { if ( ! id || activeId === id ) return ; activeId …" at bounding box center [431, 291] width 353 height 402
click at [309, 294] on div "const setActive = ( id ) => { if ( ! id || activeId === id ) return ; activeId …" at bounding box center [431, 291] width 353 height 402
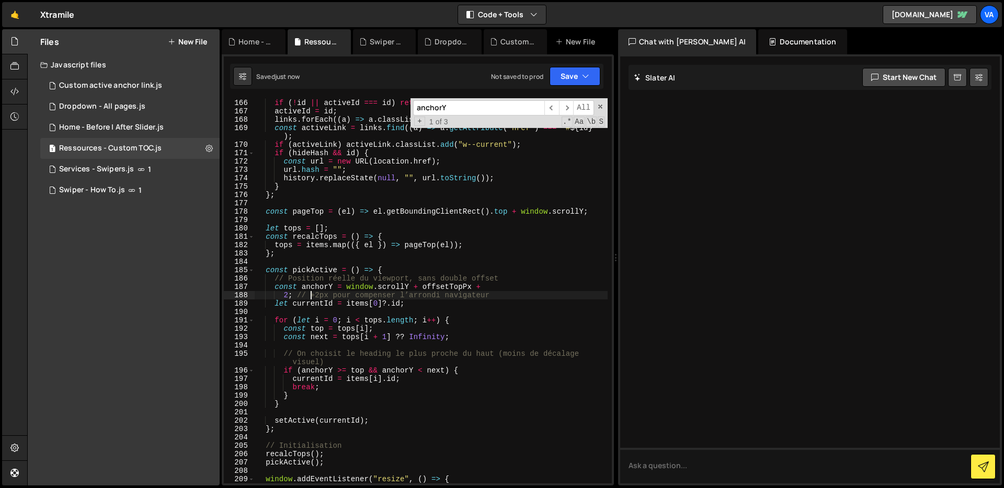
click at [334, 271] on div "const setActive = ( id ) => { if ( ! id || activeId === id ) return ; activeId …" at bounding box center [431, 291] width 353 height 402
click at [290, 294] on div "const setActive = ( id ) => { if ( ! id || activeId === id ) return ; activeId …" at bounding box center [431, 291] width 353 height 402
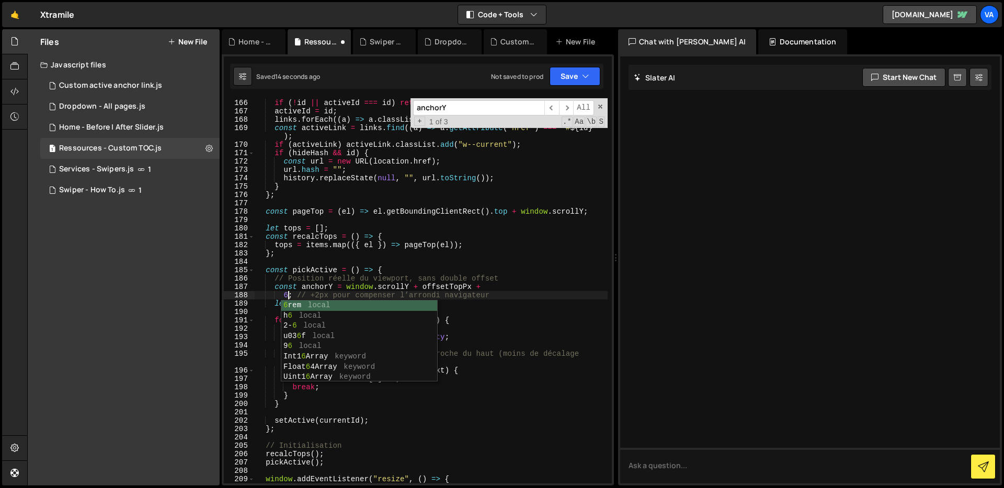
scroll to position [0, 3]
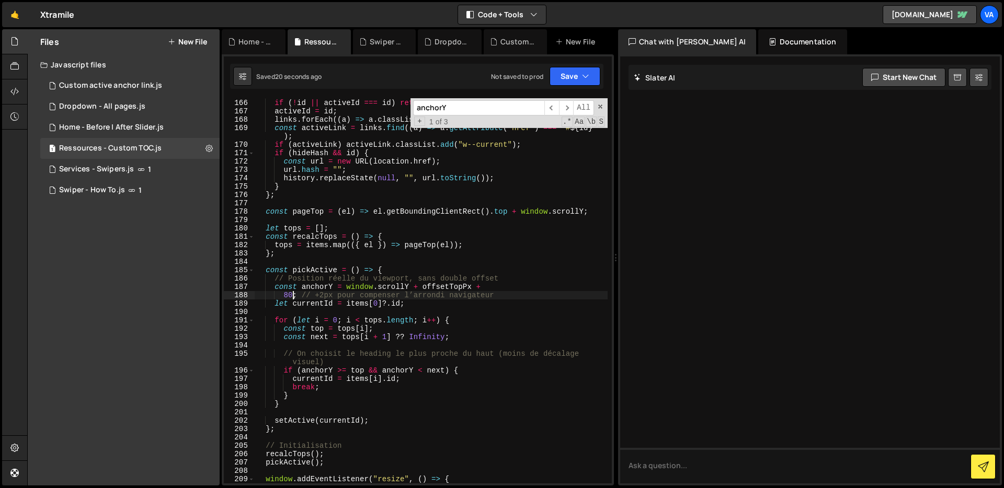
click at [483, 214] on div "const setActive = ( id ) => { if ( ! id || activeId === id ) return ; activeId …" at bounding box center [431, 291] width 353 height 402
type textarea "const pageTop = (el) => el.getBoundingClientRect().top + window.scrollY;"
